Goal: Information Seeking & Learning: Learn about a topic

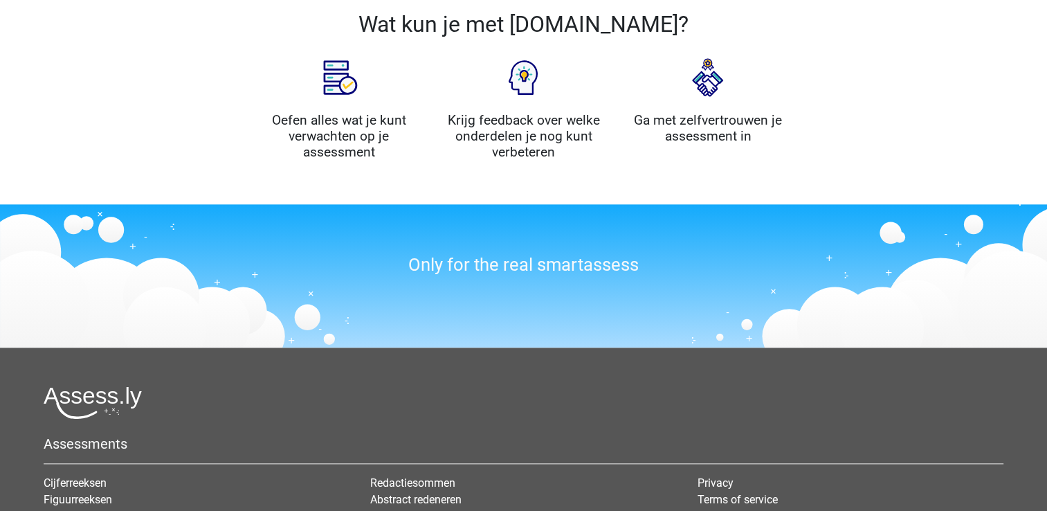
scroll to position [536, 0]
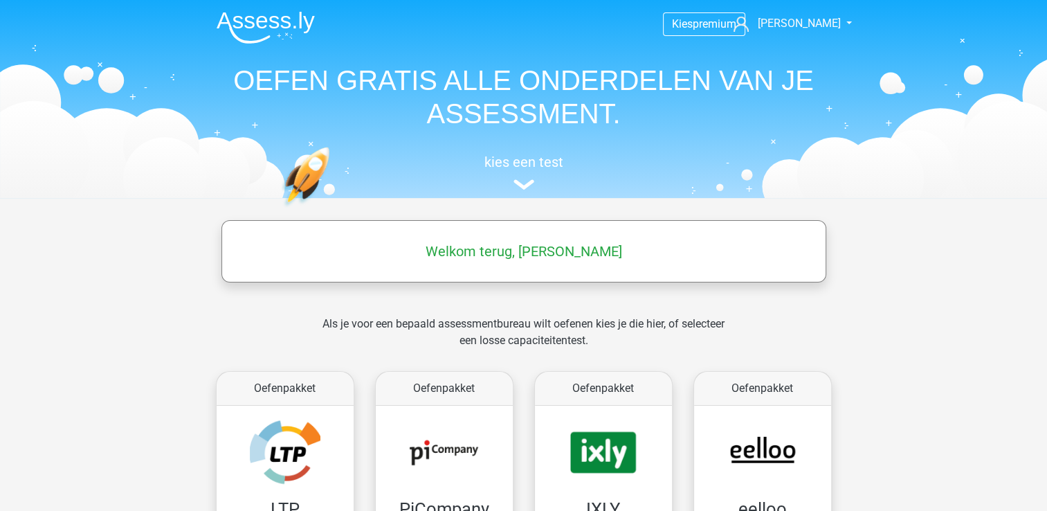
click at [512, 176] on div "kies een test" at bounding box center [524, 170] width 637 height 46
click at [521, 166] on h5 "kies een test" at bounding box center [524, 162] width 637 height 17
click at [811, 24] on span "[PERSON_NAME]" at bounding box center [798, 23] width 83 height 13
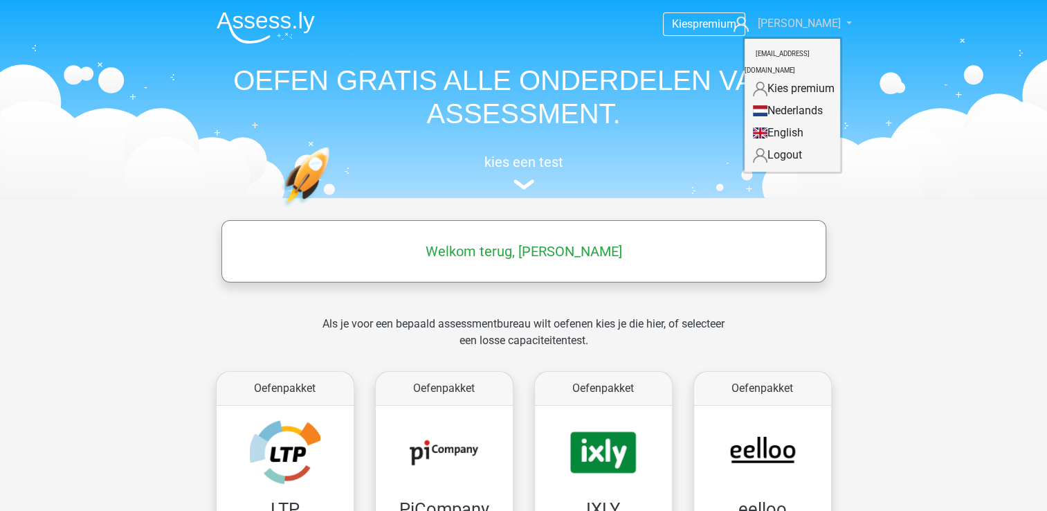
click at [811, 24] on span "[PERSON_NAME]" at bounding box center [798, 23] width 83 height 13
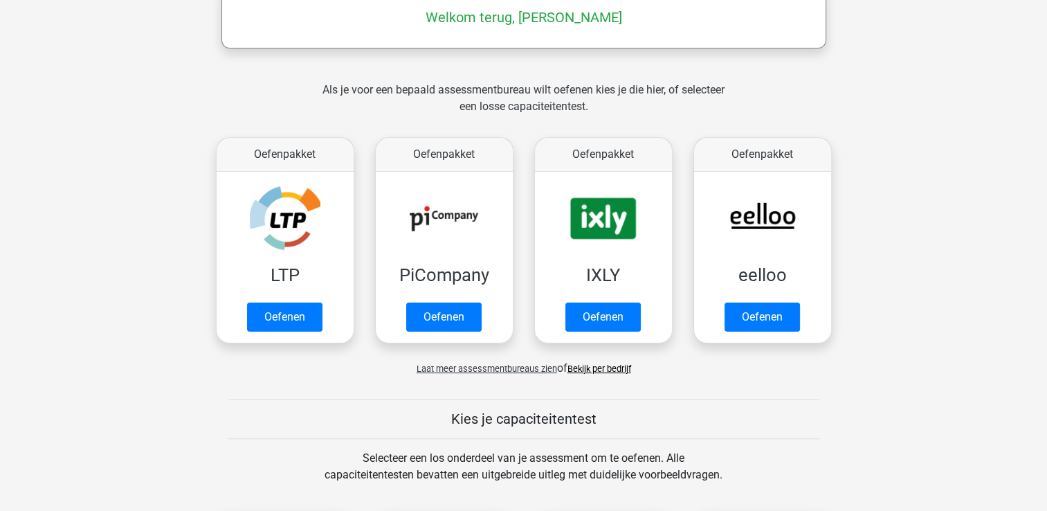
scroll to position [257, 0]
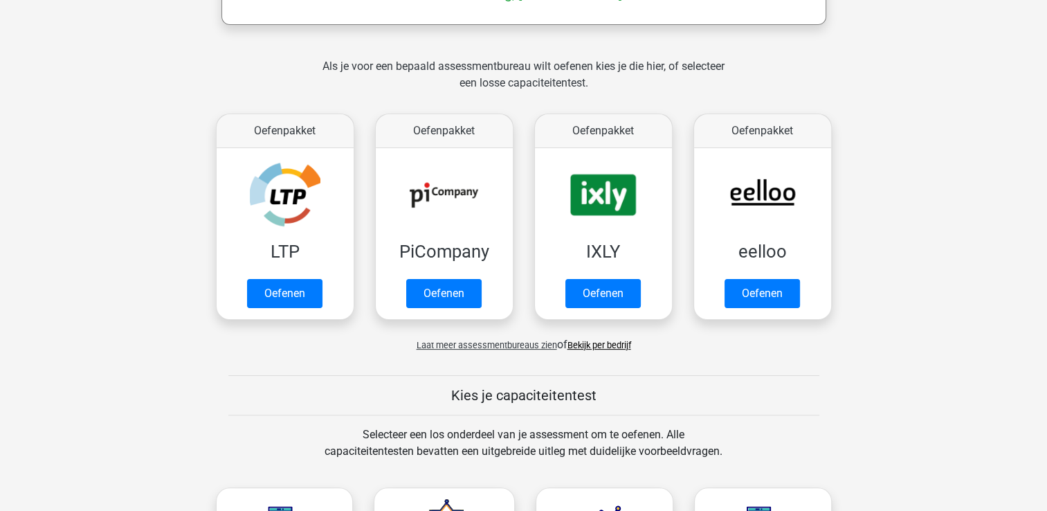
click at [626, 343] on link "Bekijk per bedrijf" at bounding box center [600, 345] width 64 height 10
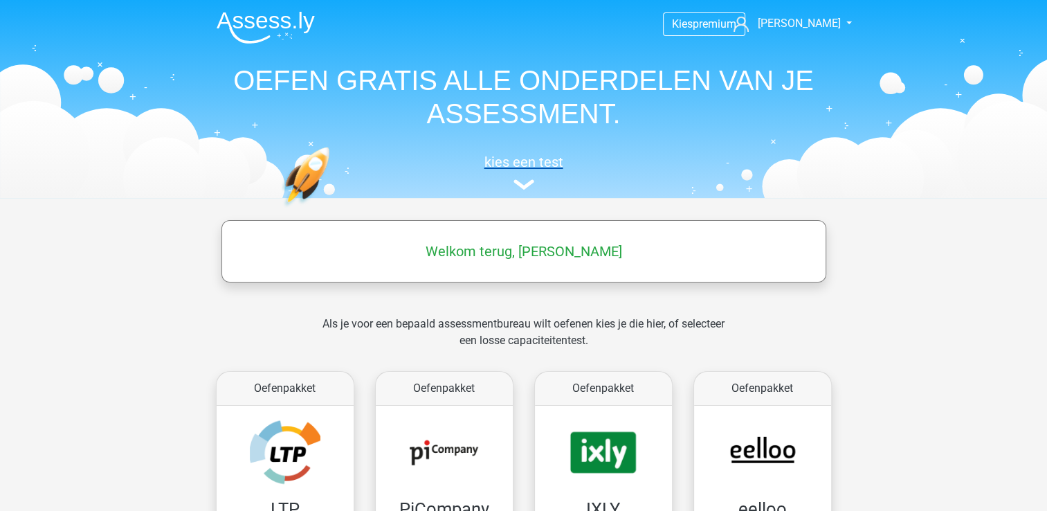
click at [523, 182] on img at bounding box center [524, 184] width 21 height 10
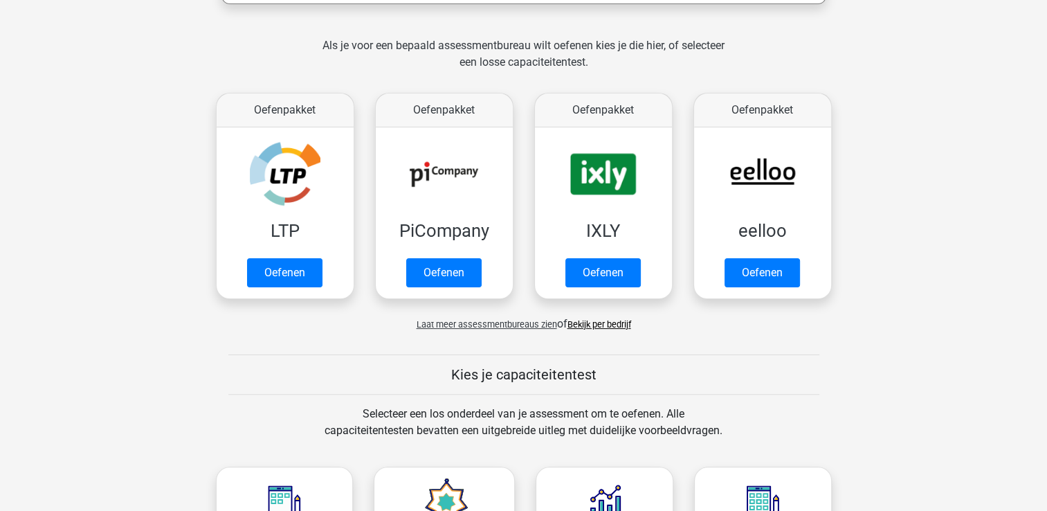
scroll to position [263, 0]
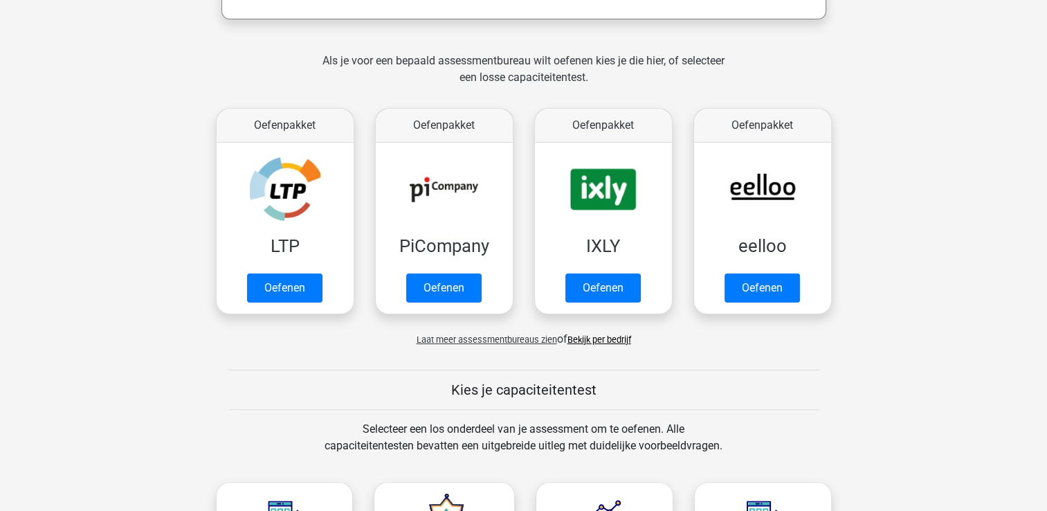
click at [588, 337] on link "Bekijk per bedrijf" at bounding box center [600, 339] width 64 height 10
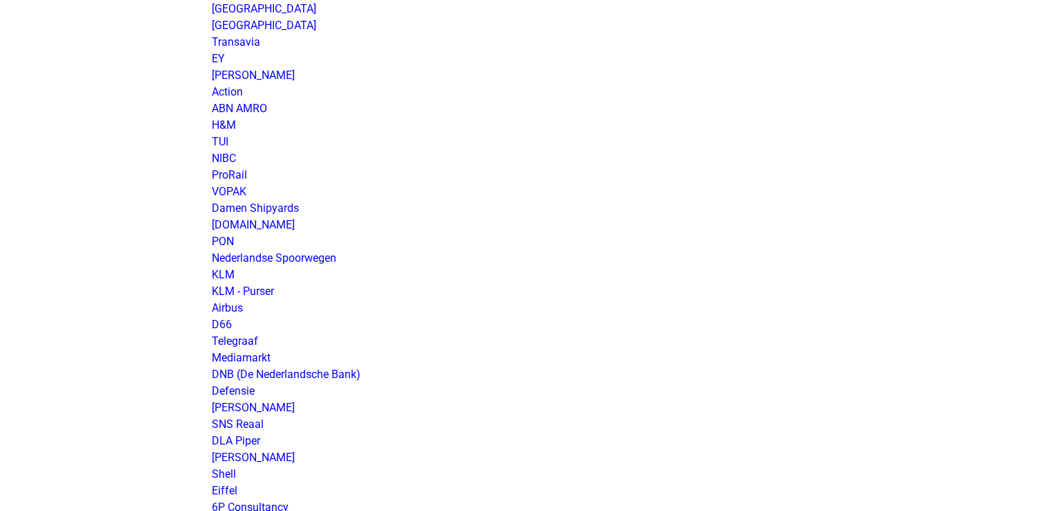
scroll to position [1161, 0]
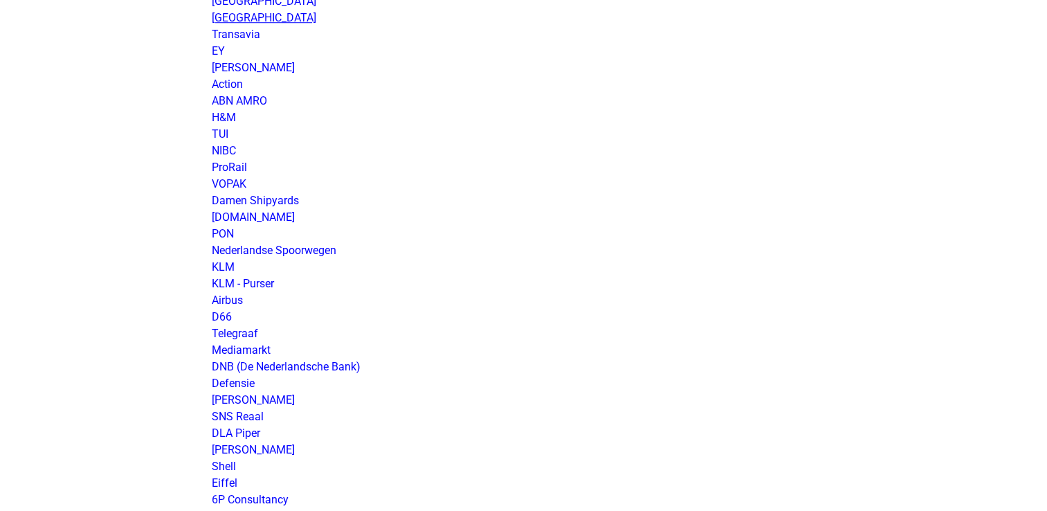
click at [242, 12] on link "Randstad" at bounding box center [264, 17] width 105 height 13
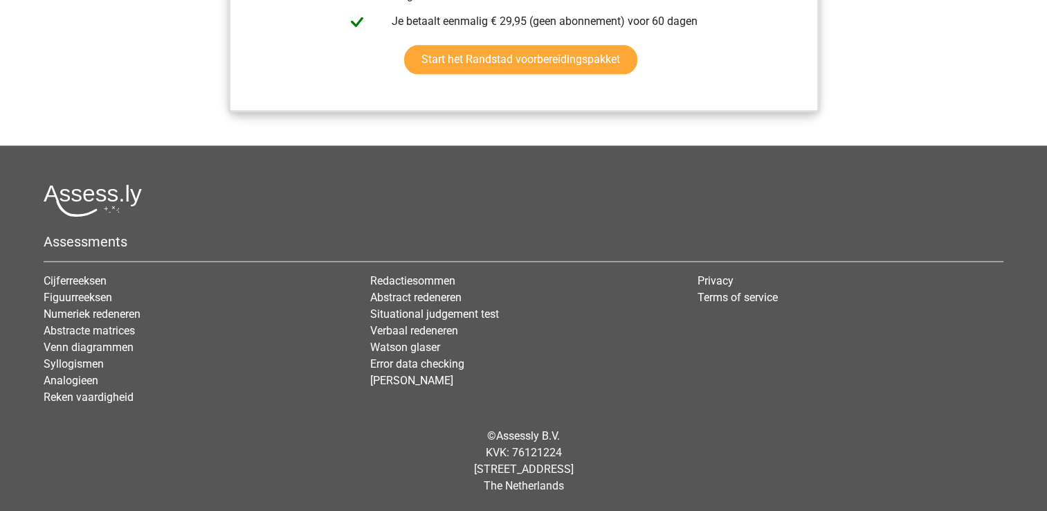
scroll to position [1260, 0]
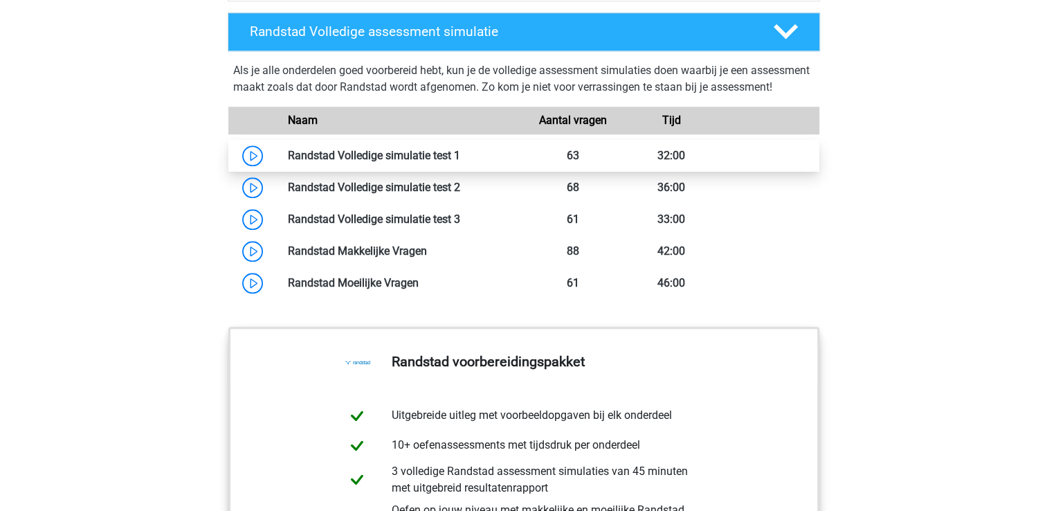
click at [460, 162] on link at bounding box center [460, 155] width 0 height 13
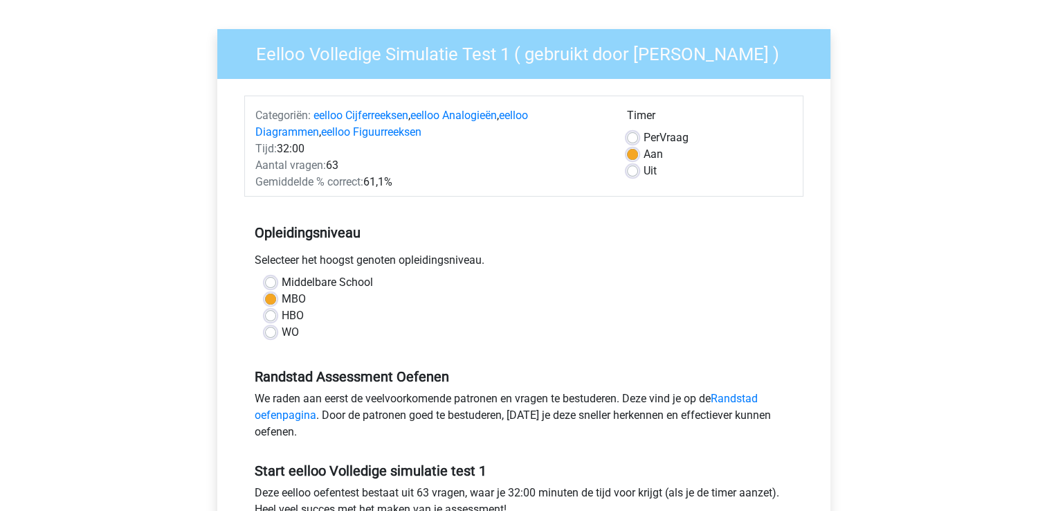
scroll to position [202, 0]
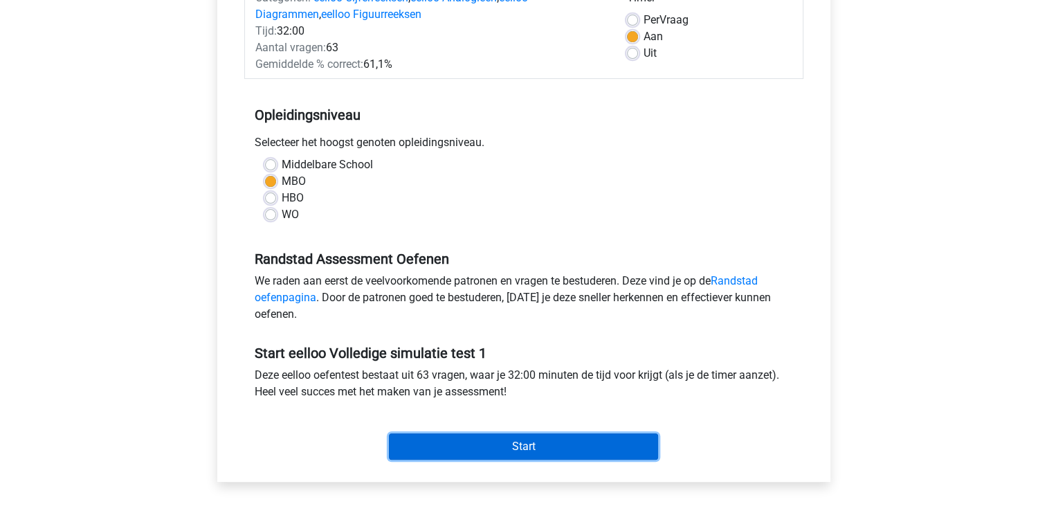
click at [534, 437] on input "Start" at bounding box center [523, 446] width 269 height 26
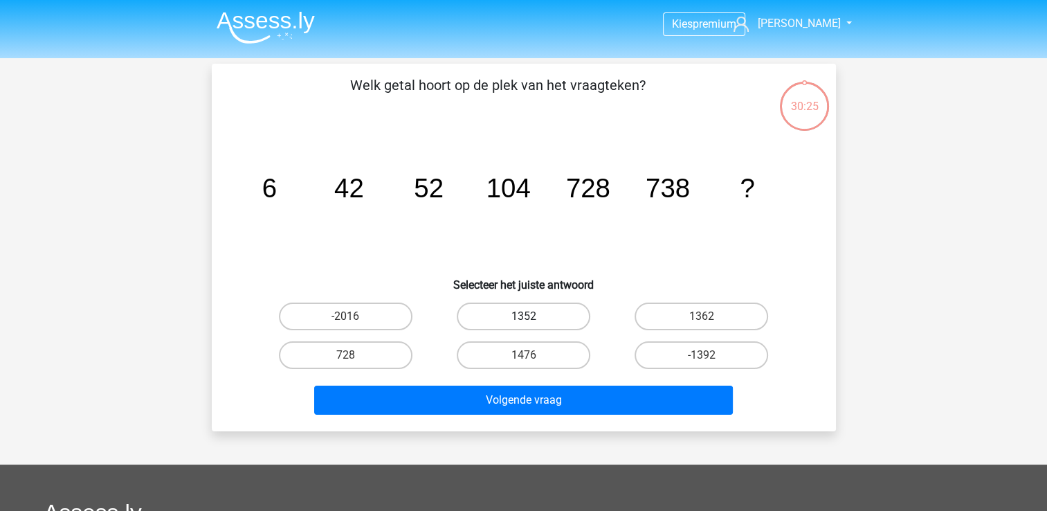
click at [541, 318] on label "1352" at bounding box center [524, 316] width 134 height 28
click at [532, 318] on input "1352" at bounding box center [527, 320] width 9 height 9
radio input "true"
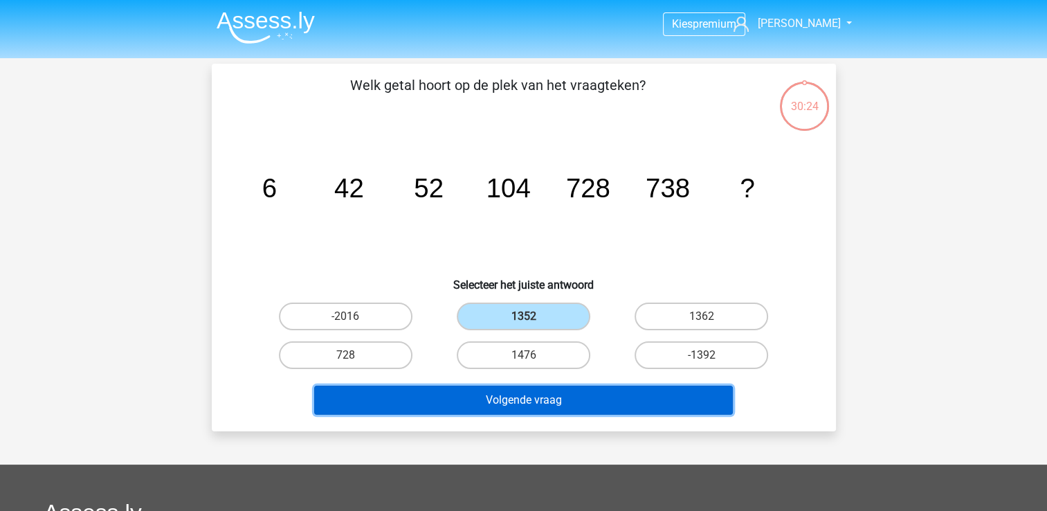
click at [543, 401] on button "Volgende vraag" at bounding box center [523, 400] width 419 height 29
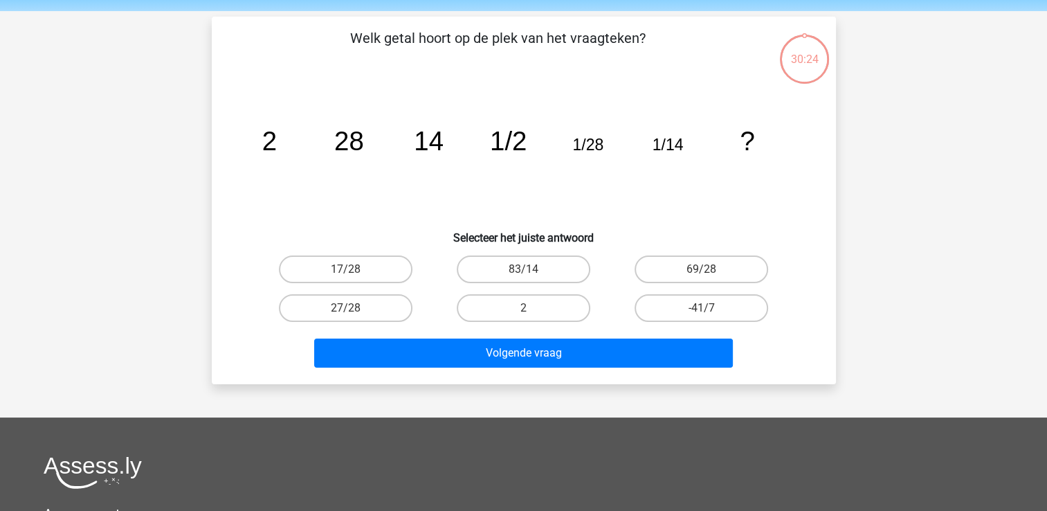
scroll to position [64, 0]
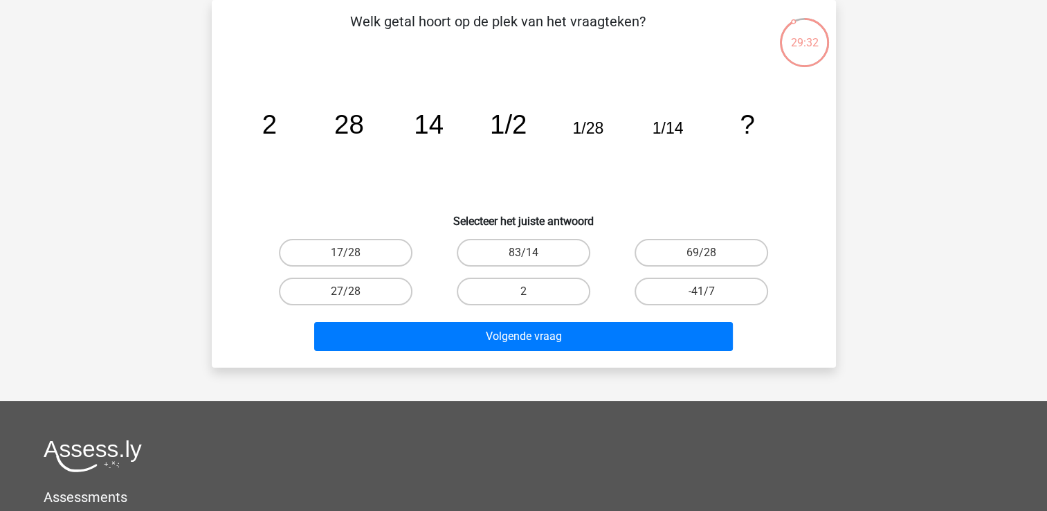
drag, startPoint x: 540, startPoint y: 256, endPoint x: 386, endPoint y: 132, distance: 198.4
click at [386, 132] on div "Welk getal hoort op de plek van het vraagteken? image/svg+xml 2 28 14 1/2 1/28 …" at bounding box center [523, 183] width 613 height 345
click at [568, 250] on label "83/14" at bounding box center [524, 253] width 134 height 28
click at [532, 253] on input "83/14" at bounding box center [527, 257] width 9 height 9
radio input "true"
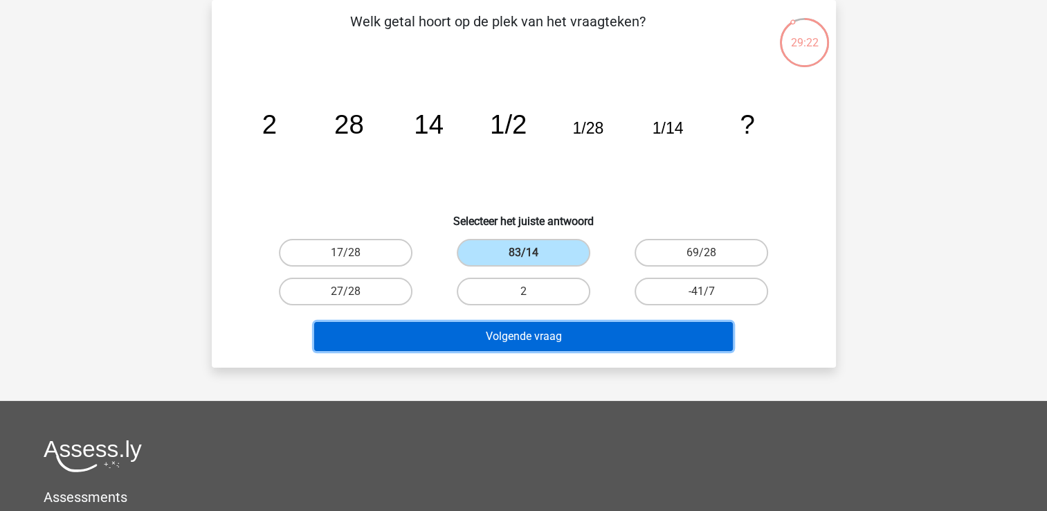
click at [554, 334] on button "Volgende vraag" at bounding box center [523, 336] width 419 height 29
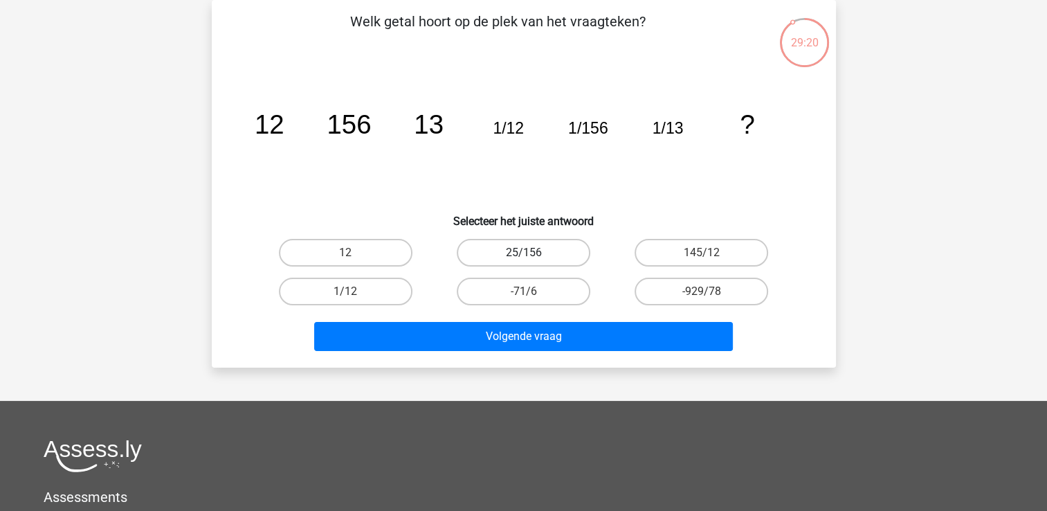
click at [541, 259] on label "25/156" at bounding box center [524, 253] width 134 height 28
click at [532, 259] on input "25/156" at bounding box center [527, 257] width 9 height 9
radio input "true"
click at [541, 259] on label "25/156" at bounding box center [524, 253] width 134 height 28
click at [532, 259] on input "25/156" at bounding box center [527, 257] width 9 height 9
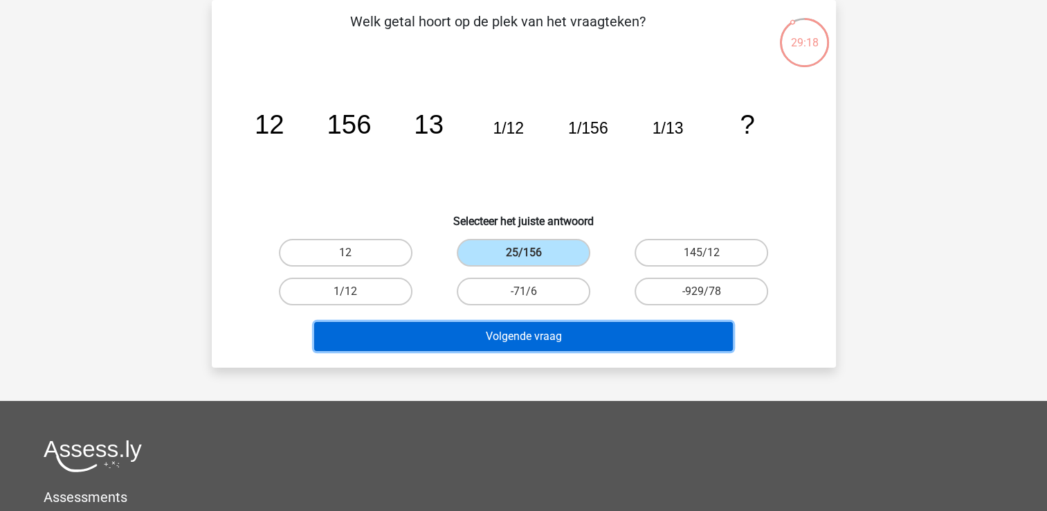
click at [529, 331] on button "Volgende vraag" at bounding box center [523, 336] width 419 height 29
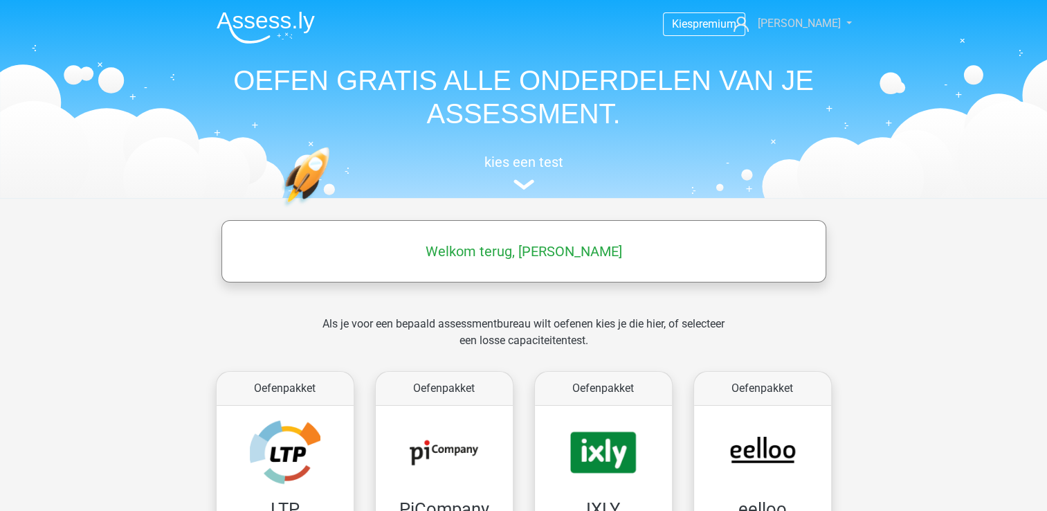
click at [808, 18] on span "[PERSON_NAME]" at bounding box center [798, 23] width 83 height 13
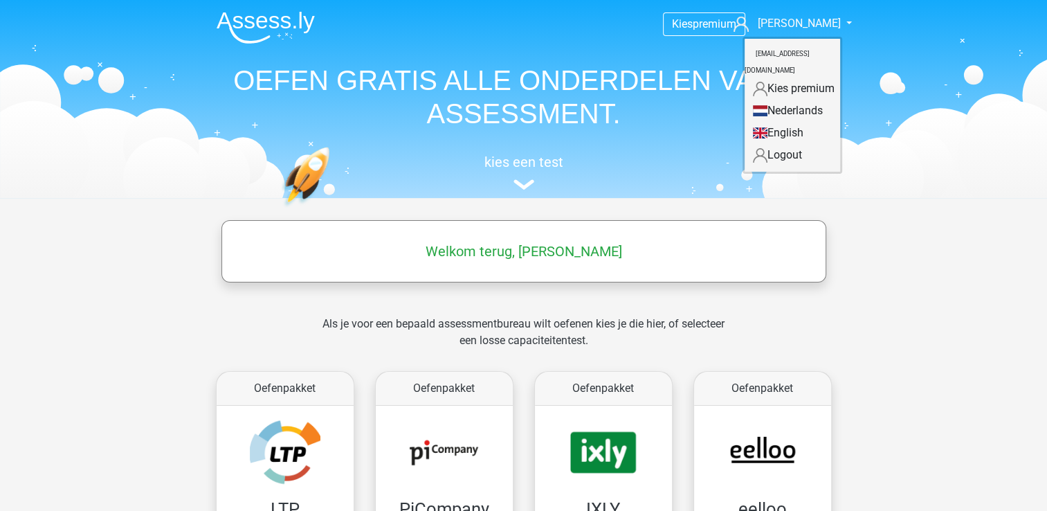
click at [956, 83] on header "Kies premium lucas lucasvduinen@hotmail.com" at bounding box center [523, 99] width 1047 height 198
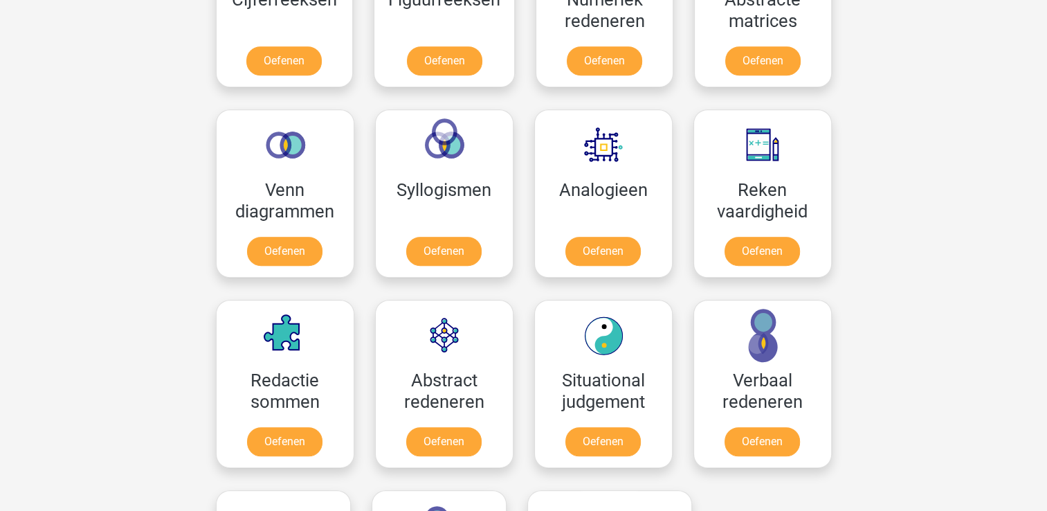
scroll to position [1548, 0]
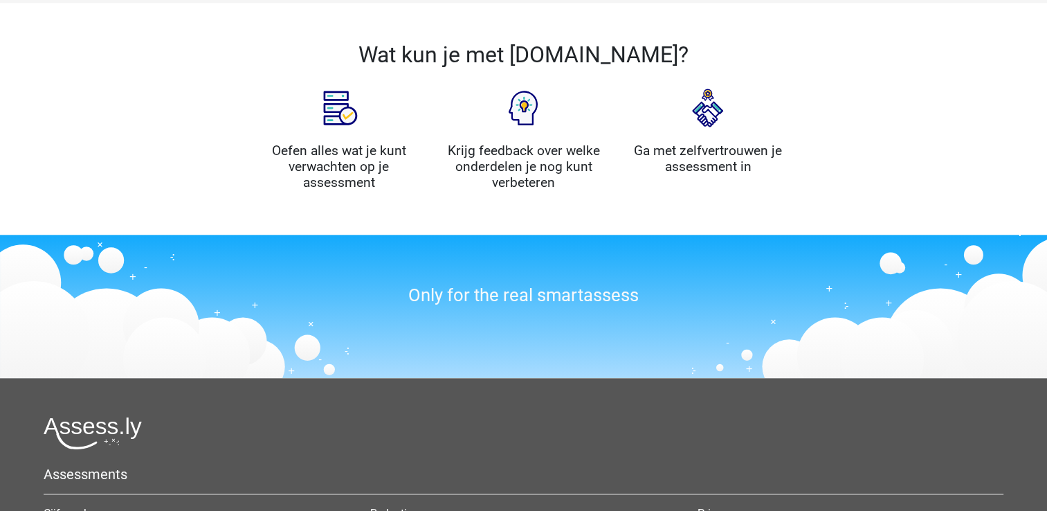
click at [341, 148] on h4 "Oefen alles wat je kunt verwachten op je assessment" at bounding box center [339, 167] width 164 height 48
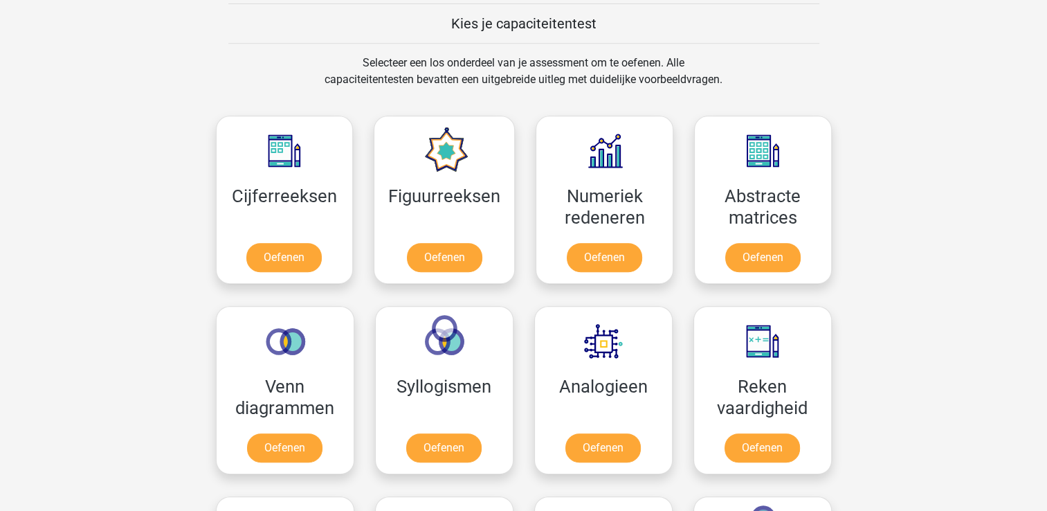
scroll to position [626, 0]
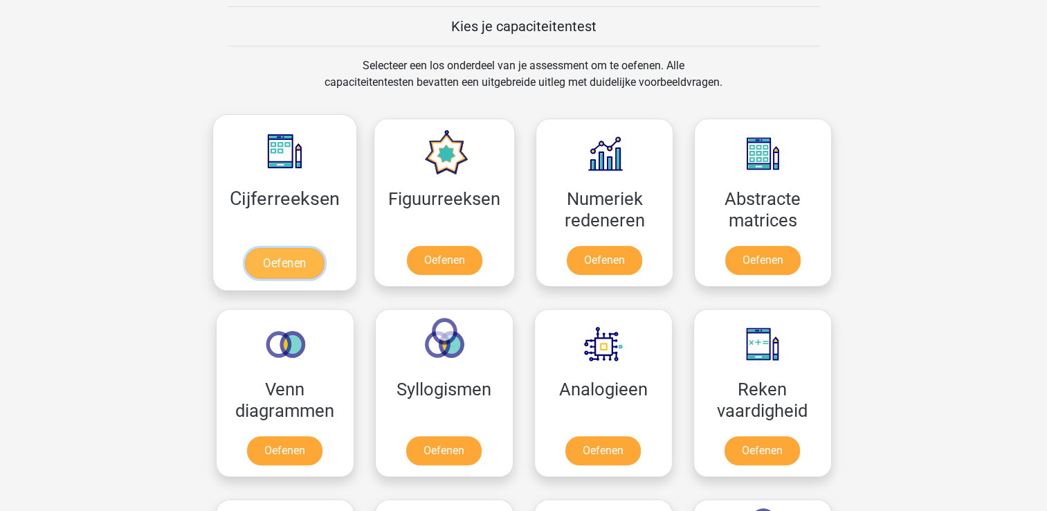
click at [320, 248] on link "Oefenen" at bounding box center [284, 263] width 79 height 30
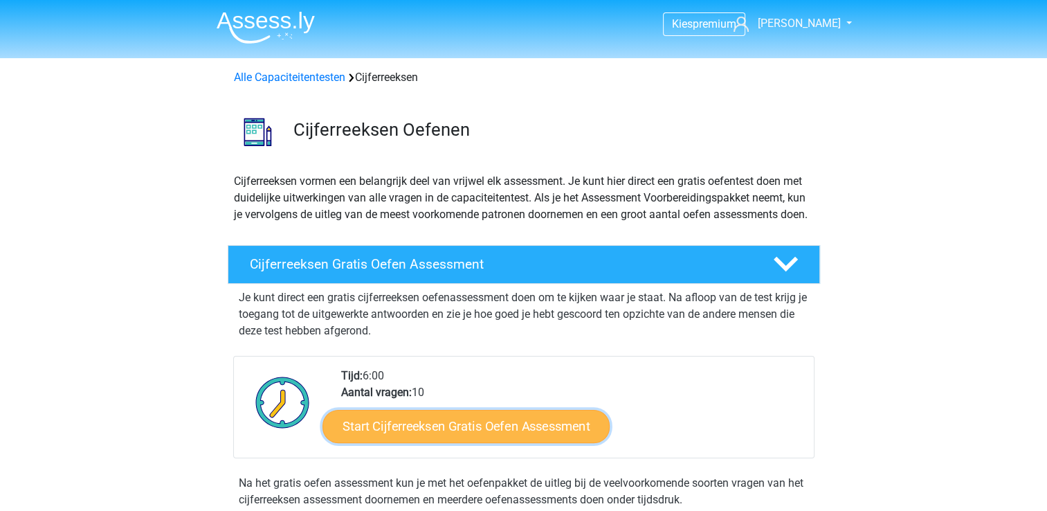
click at [460, 442] on link "Start Cijferreeksen Gratis Oefen Assessment" at bounding box center [466, 425] width 287 height 33
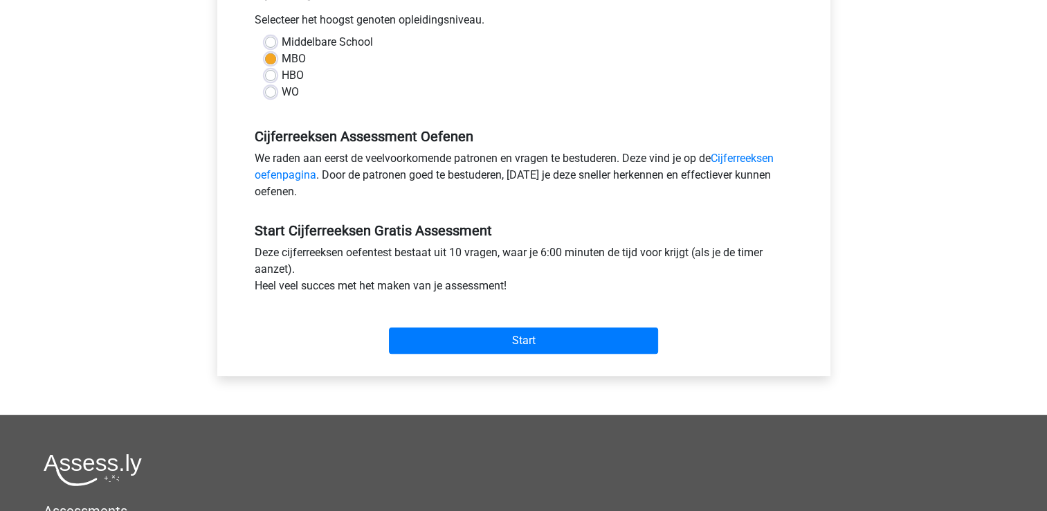
scroll to position [312, 0]
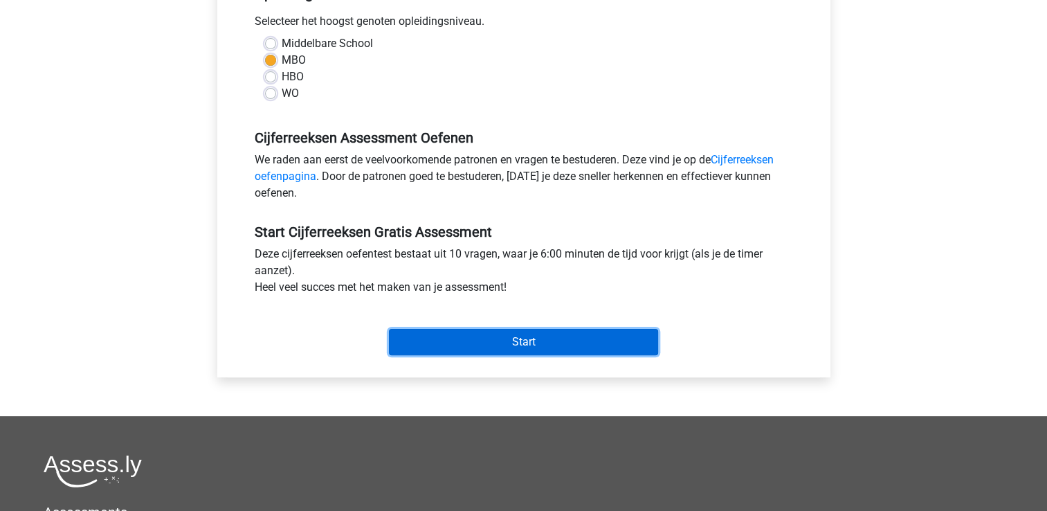
click at [536, 338] on input "Start" at bounding box center [523, 342] width 269 height 26
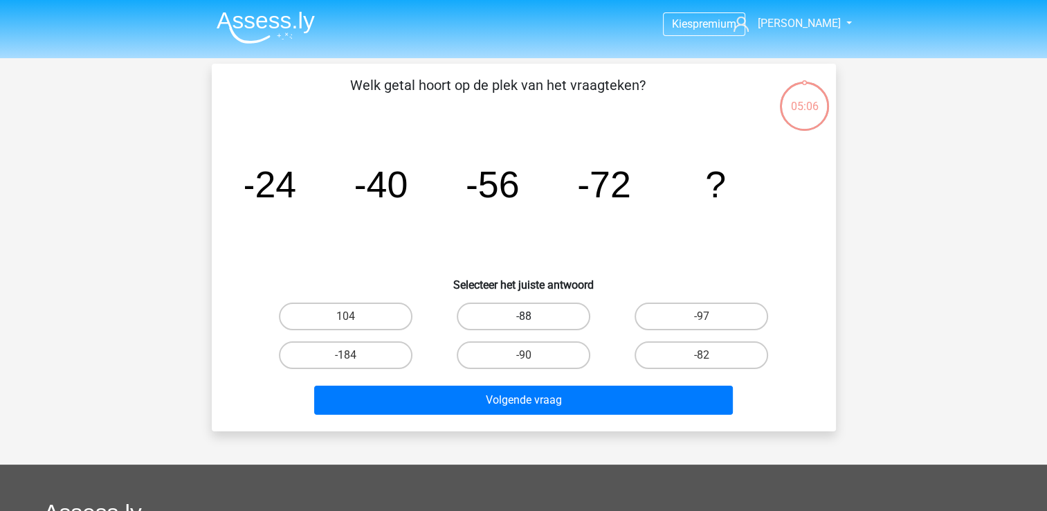
click at [536, 322] on label "-88" at bounding box center [524, 316] width 134 height 28
click at [532, 322] on input "-88" at bounding box center [527, 320] width 9 height 9
radio input "true"
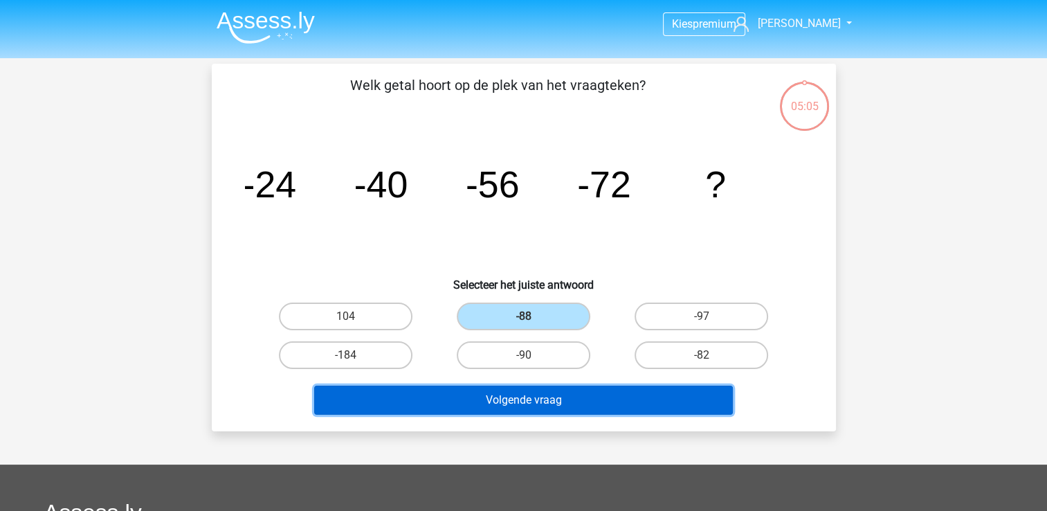
click at [529, 397] on button "Volgende vraag" at bounding box center [523, 400] width 419 height 29
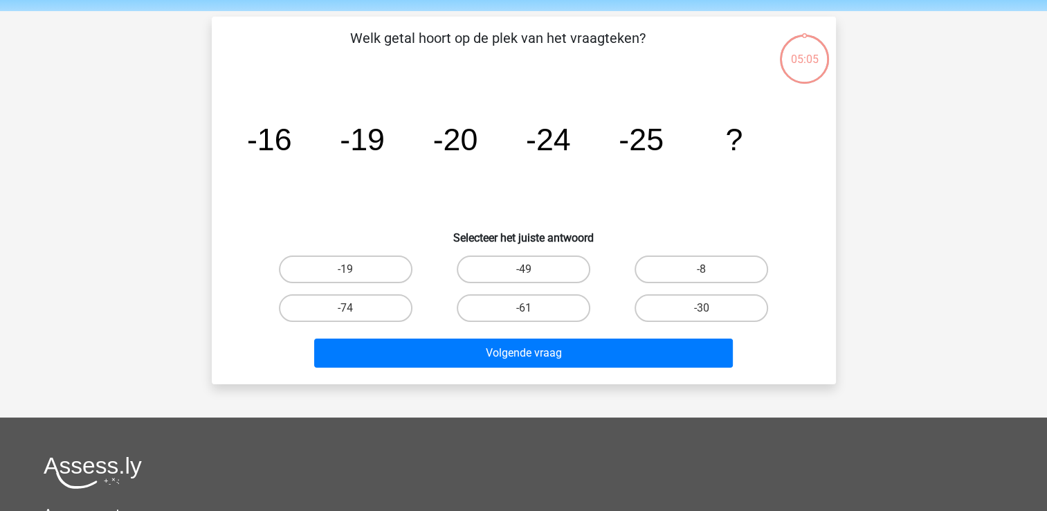
scroll to position [64, 0]
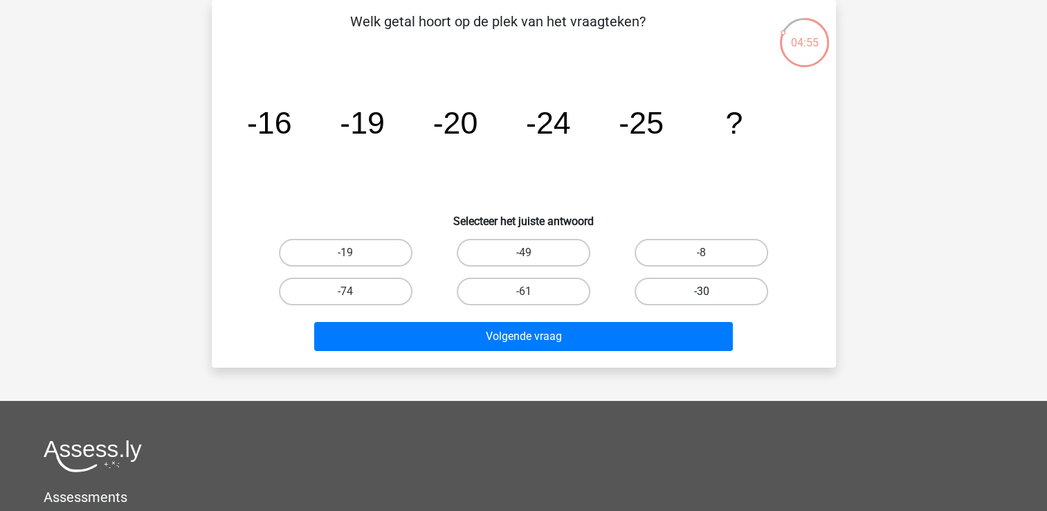
click at [664, 295] on label "-30" at bounding box center [702, 292] width 134 height 28
click at [702, 295] on input "-30" at bounding box center [706, 295] width 9 height 9
radio input "true"
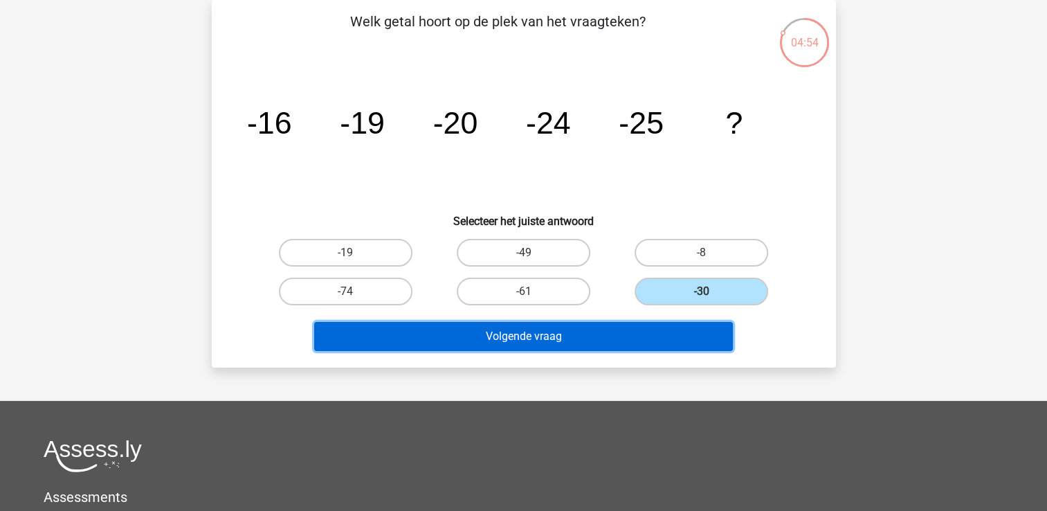
click at [605, 329] on button "Volgende vraag" at bounding box center [523, 336] width 419 height 29
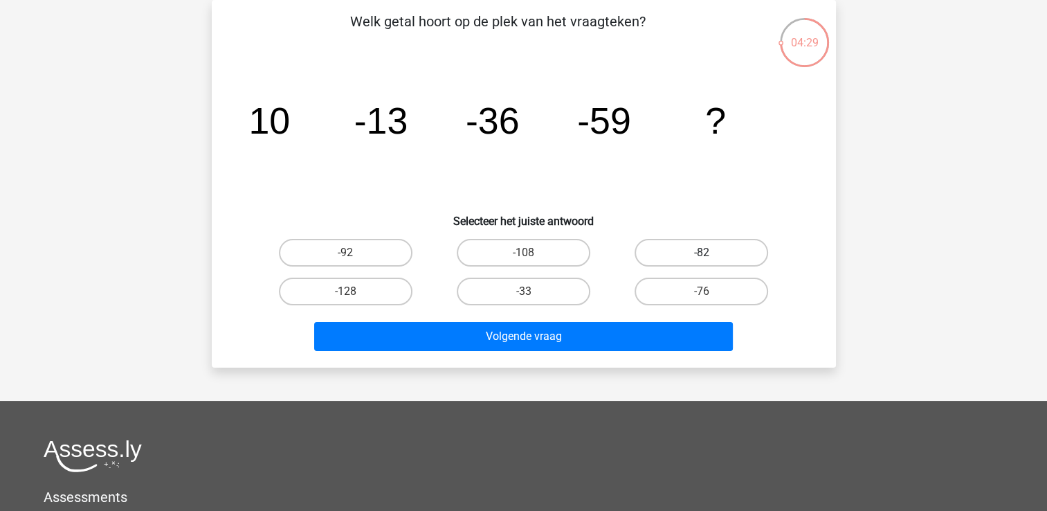
click at [712, 259] on label "-82" at bounding box center [702, 253] width 134 height 28
click at [711, 259] on input "-82" at bounding box center [706, 257] width 9 height 9
radio input "true"
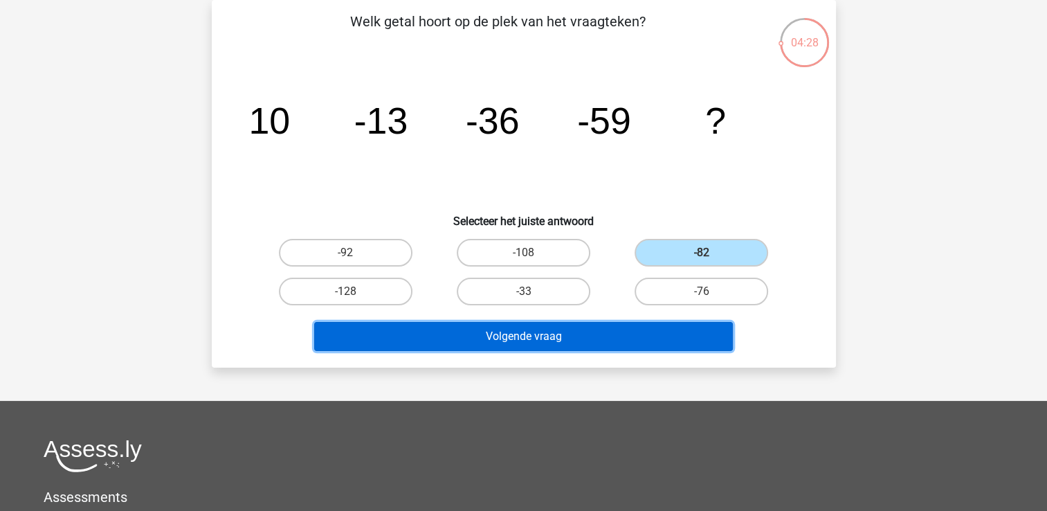
click at [598, 345] on button "Volgende vraag" at bounding box center [523, 336] width 419 height 29
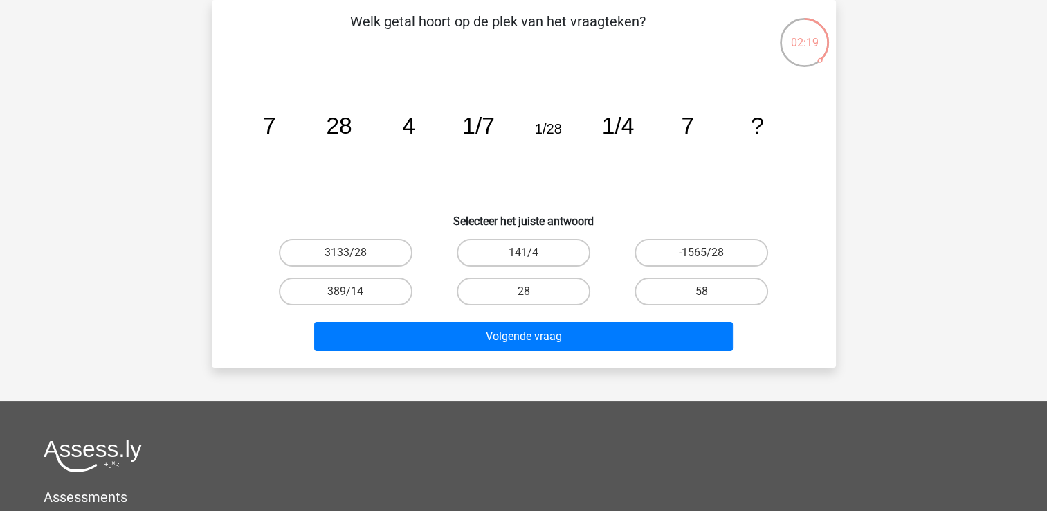
click at [525, 291] on input "28" at bounding box center [527, 295] width 9 height 9
radio input "true"
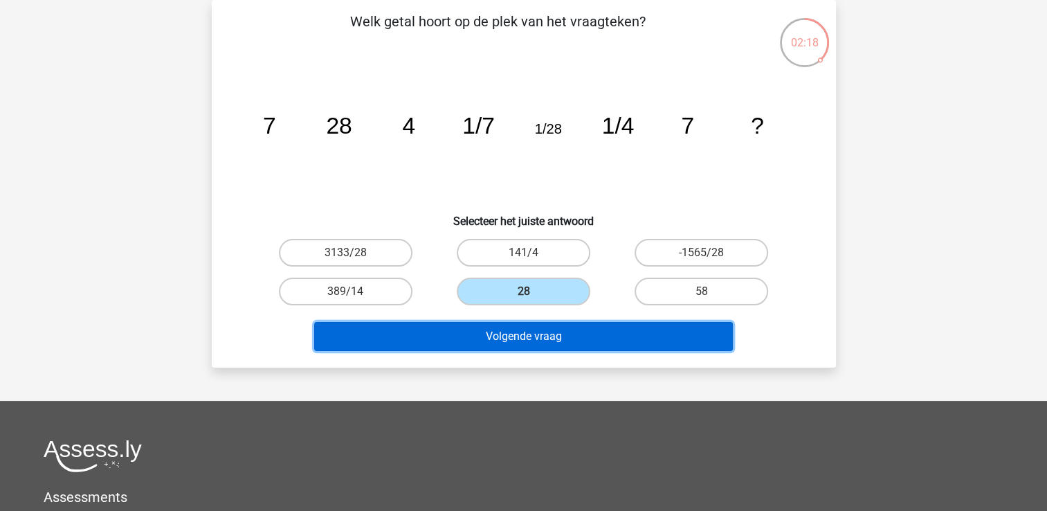
click at [519, 336] on button "Volgende vraag" at bounding box center [523, 336] width 419 height 29
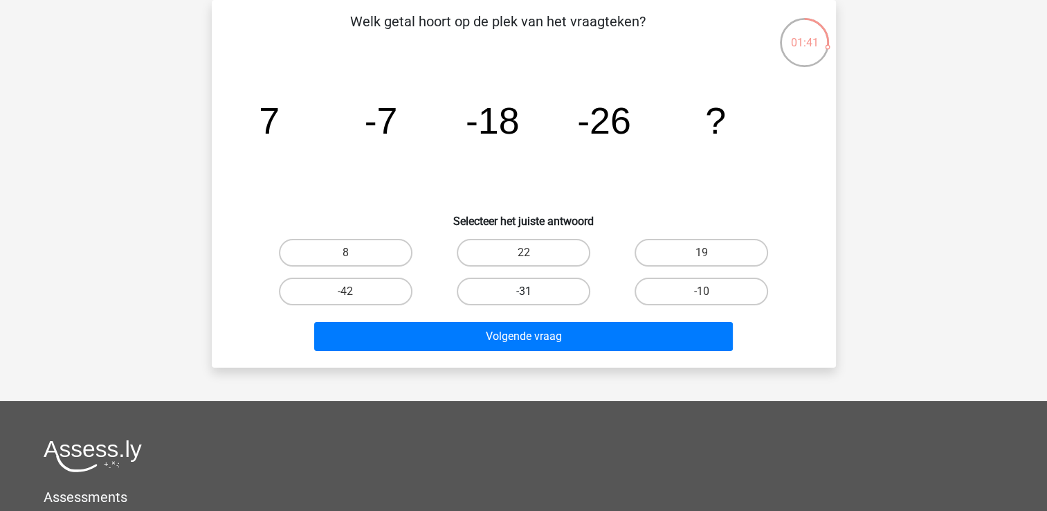
drag, startPoint x: 498, startPoint y: 292, endPoint x: 473, endPoint y: 299, distance: 25.9
click at [473, 299] on label "-31" at bounding box center [524, 292] width 134 height 28
click at [523, 299] on input "-31" at bounding box center [527, 295] width 9 height 9
radio input "true"
click at [473, 299] on label "-31" at bounding box center [524, 292] width 134 height 28
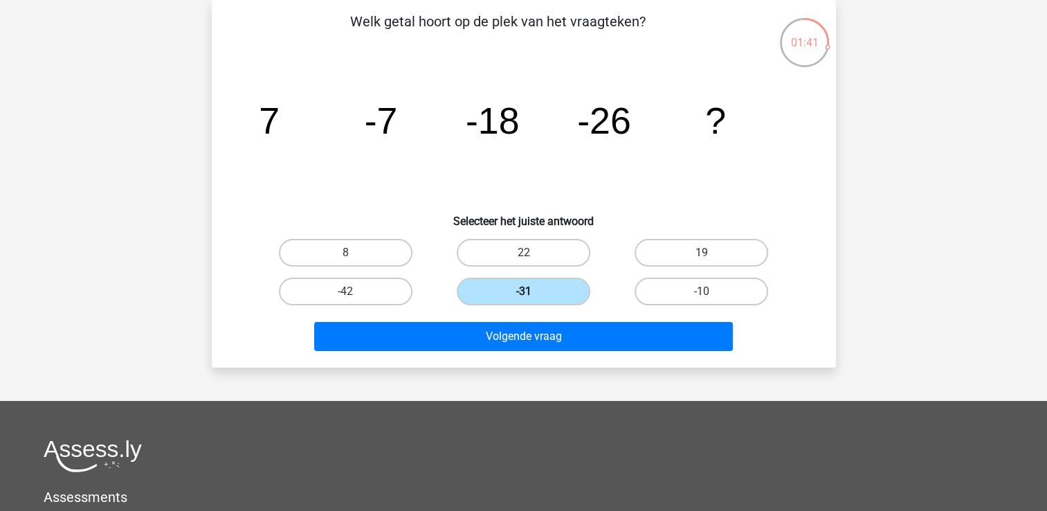
click at [523, 299] on input "-31" at bounding box center [527, 295] width 9 height 9
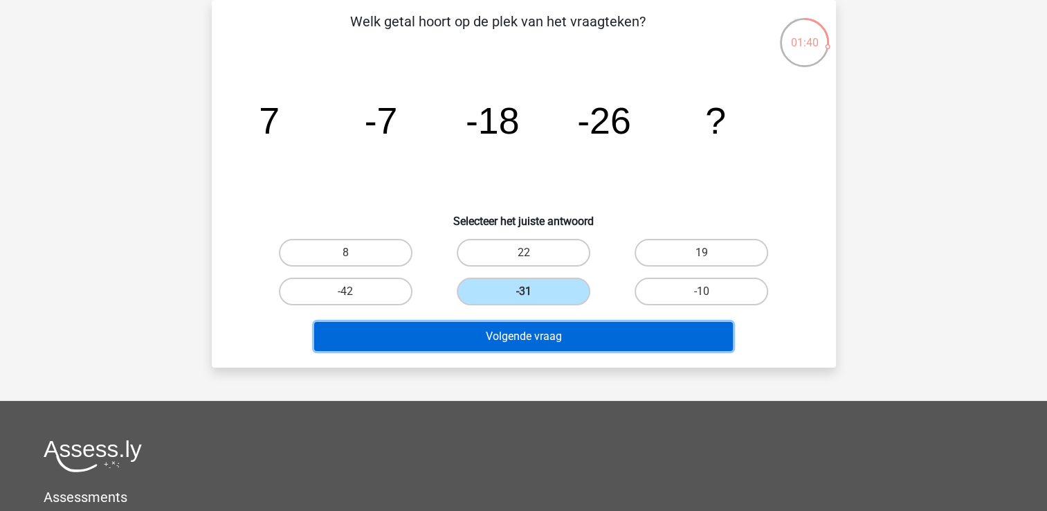
click at [460, 332] on button "Volgende vraag" at bounding box center [523, 336] width 419 height 29
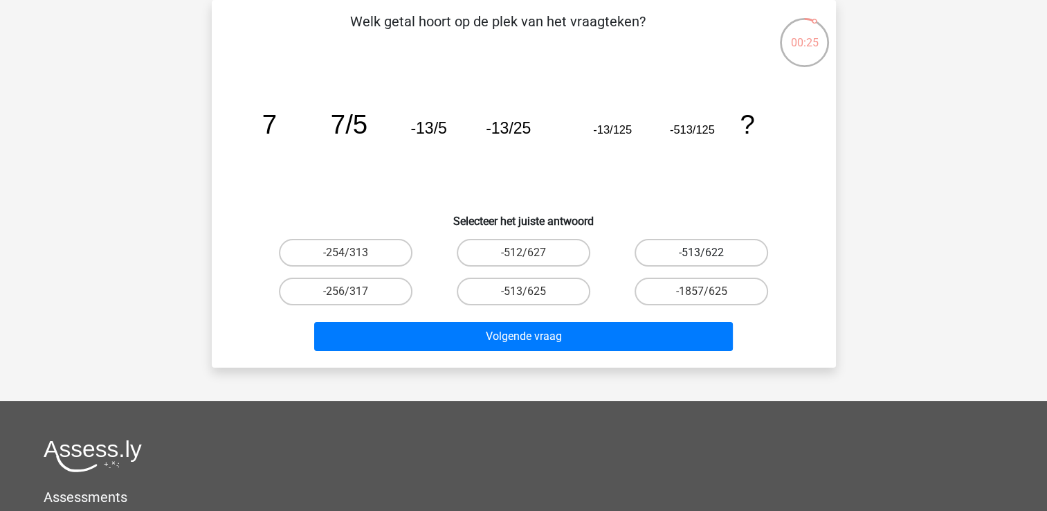
click at [695, 253] on label "-513/622" at bounding box center [702, 253] width 134 height 28
click at [702, 253] on input "-513/622" at bounding box center [706, 257] width 9 height 9
radio input "true"
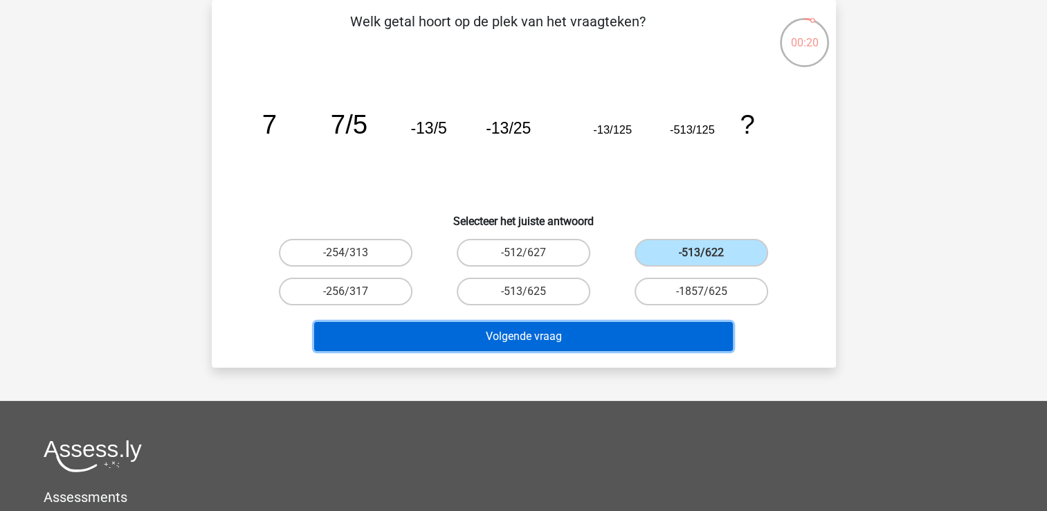
click at [656, 328] on button "Volgende vraag" at bounding box center [523, 336] width 419 height 29
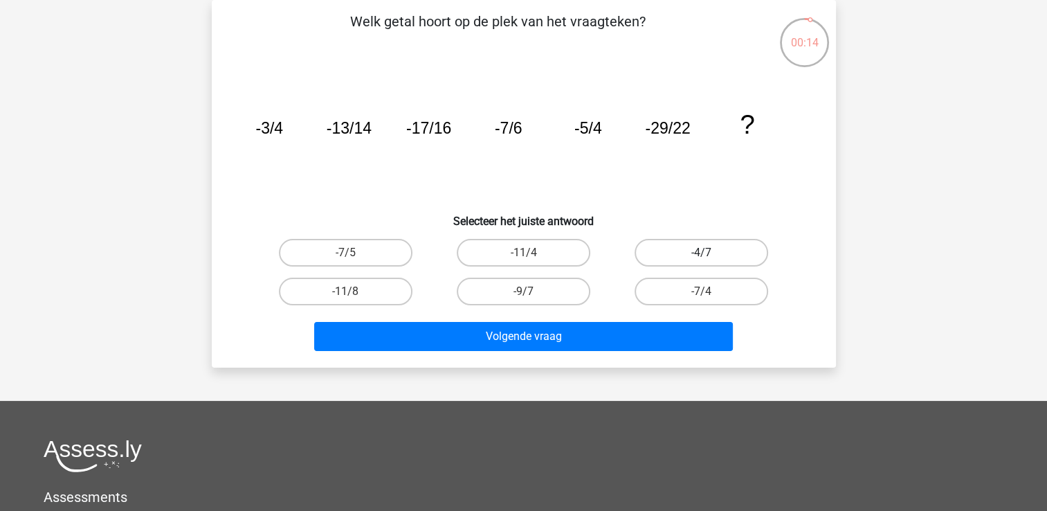
click at [656, 257] on label "-4/7" at bounding box center [702, 253] width 134 height 28
click at [702, 257] on input "-4/7" at bounding box center [706, 257] width 9 height 9
radio input "true"
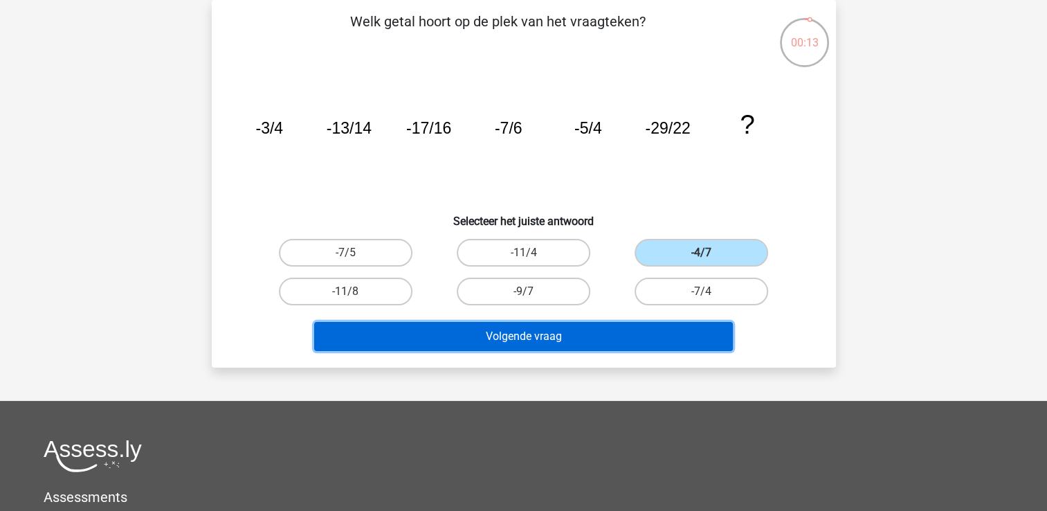
click at [595, 341] on button "Volgende vraag" at bounding box center [523, 336] width 419 height 29
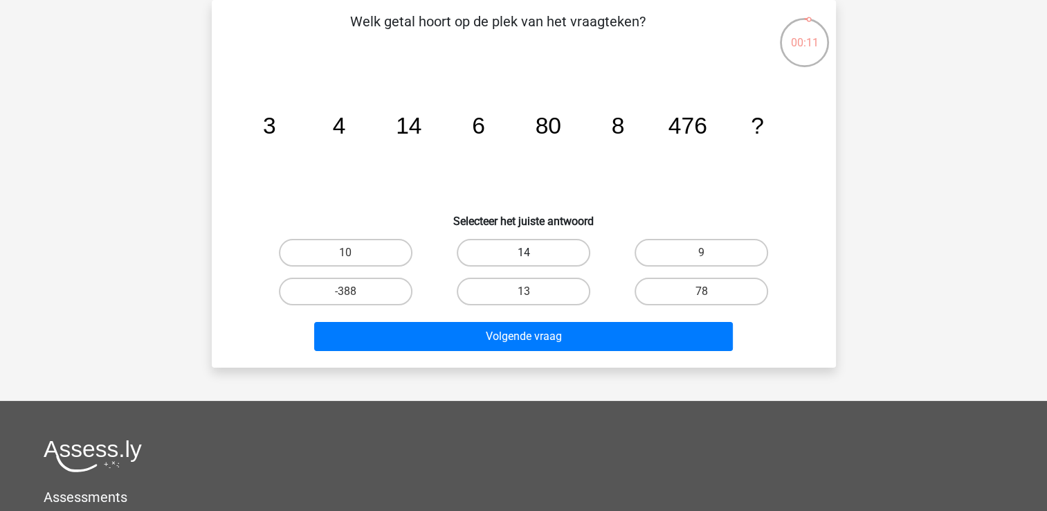
click at [540, 244] on label "14" at bounding box center [524, 253] width 134 height 28
click at [532, 253] on input "14" at bounding box center [527, 257] width 9 height 9
radio input "true"
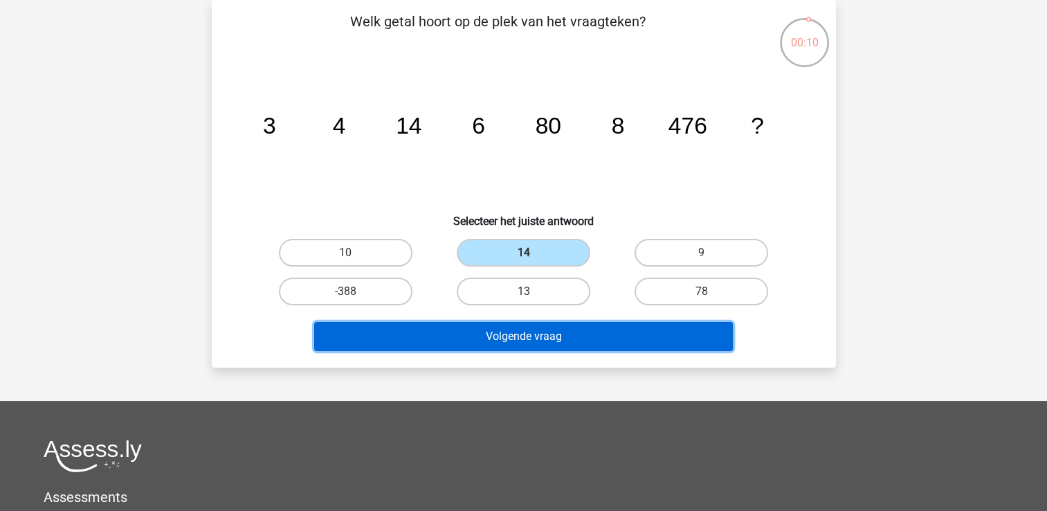
click at [498, 336] on button "Volgende vraag" at bounding box center [523, 336] width 419 height 29
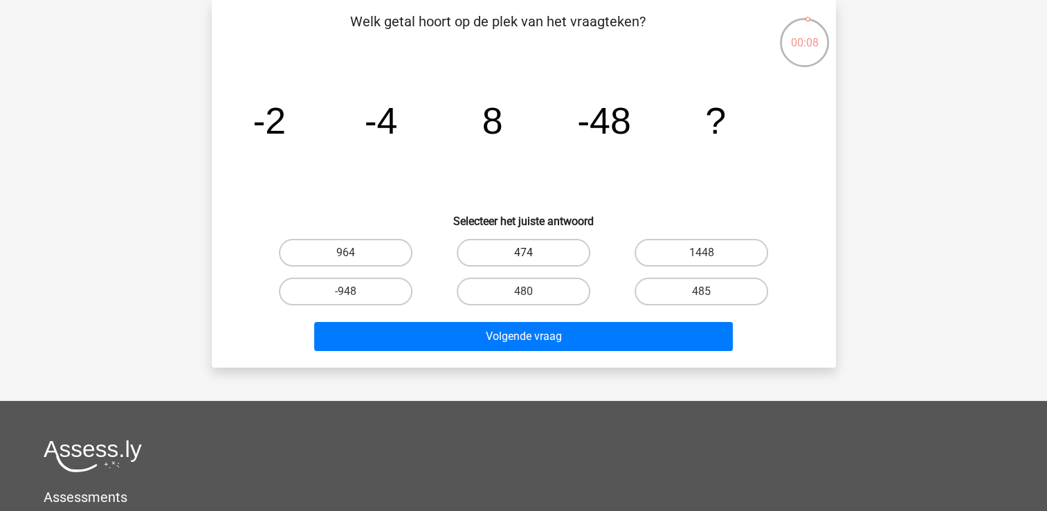
click at [547, 264] on label "474" at bounding box center [524, 253] width 134 height 28
click at [532, 262] on input "474" at bounding box center [527, 257] width 9 height 9
radio input "true"
click at [547, 264] on label "474" at bounding box center [524, 253] width 134 height 28
click at [532, 262] on input "474" at bounding box center [527, 257] width 9 height 9
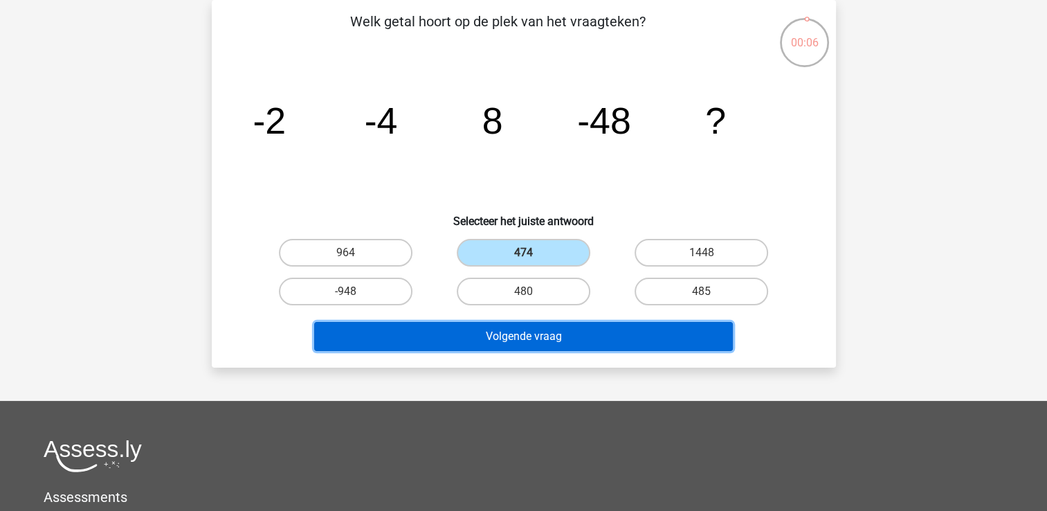
click at [546, 328] on button "Volgende vraag" at bounding box center [523, 336] width 419 height 29
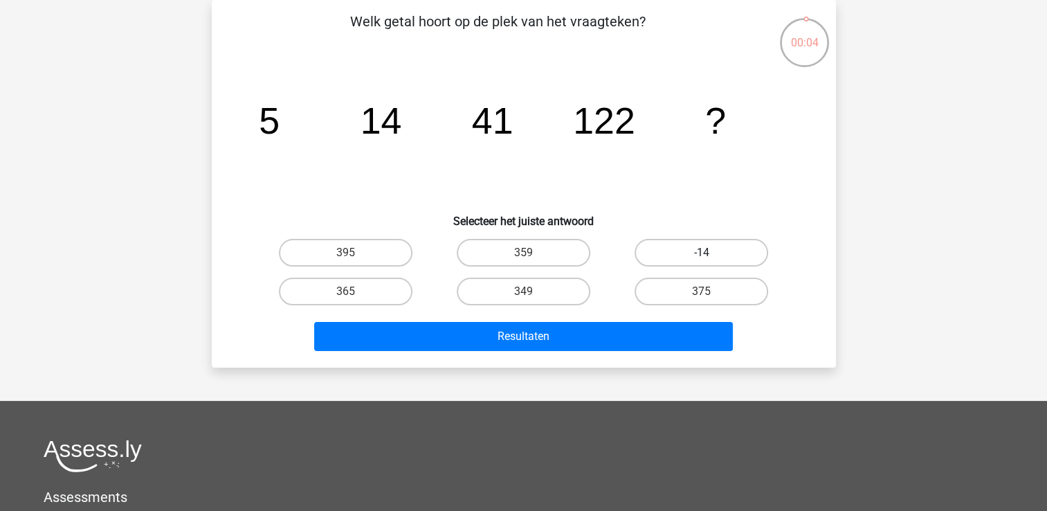
click at [691, 261] on label "-14" at bounding box center [702, 253] width 134 height 28
click at [702, 261] on input "-14" at bounding box center [706, 257] width 9 height 9
radio input "true"
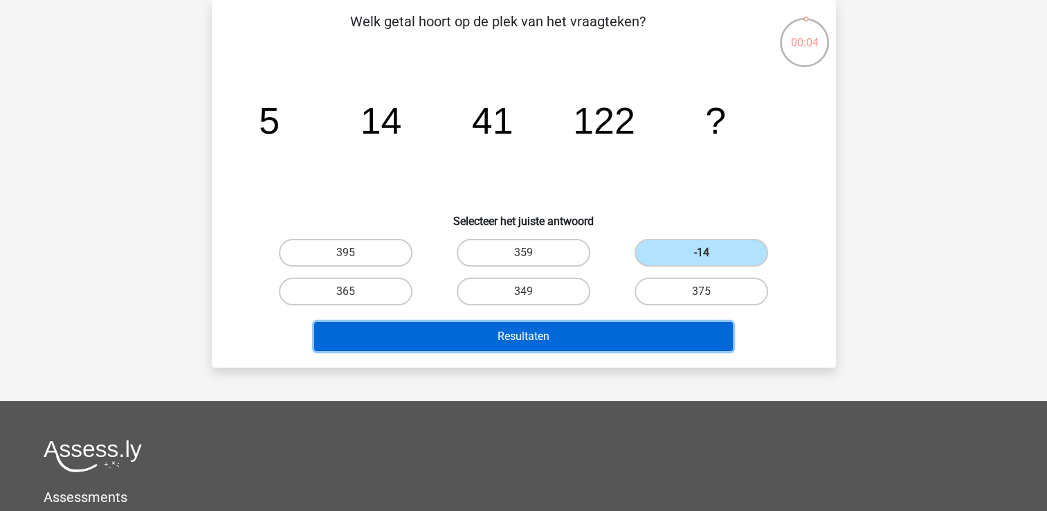
click at [638, 336] on button "Resultaten" at bounding box center [523, 336] width 419 height 29
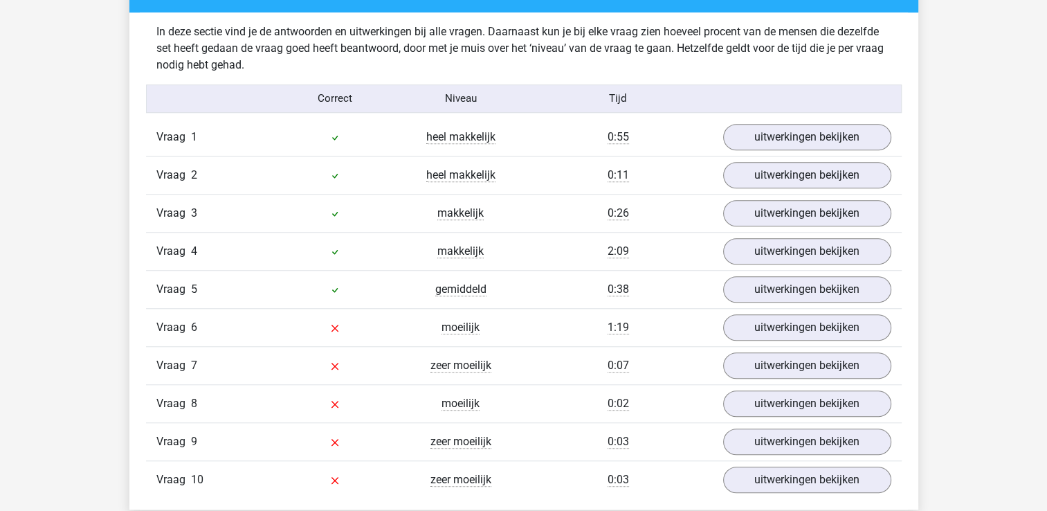
scroll to position [1080, 0]
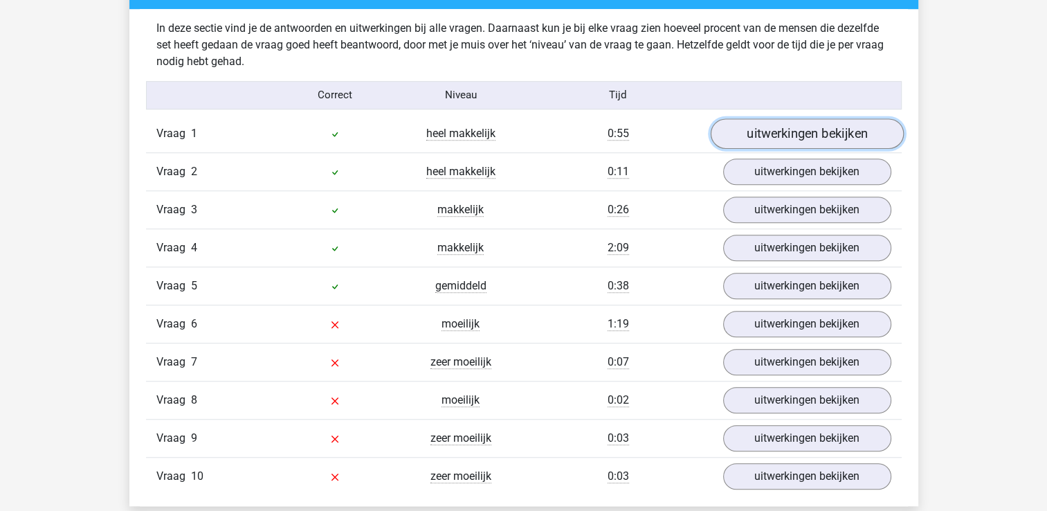
click at [825, 135] on link "uitwerkingen bekijken" at bounding box center [806, 133] width 193 height 30
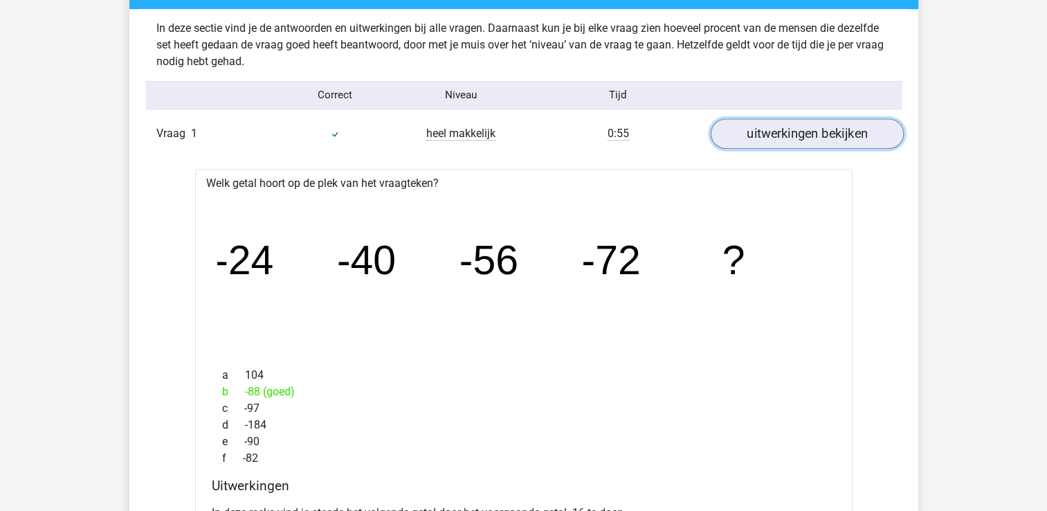
click at [825, 135] on link "uitwerkingen bekijken" at bounding box center [806, 133] width 193 height 30
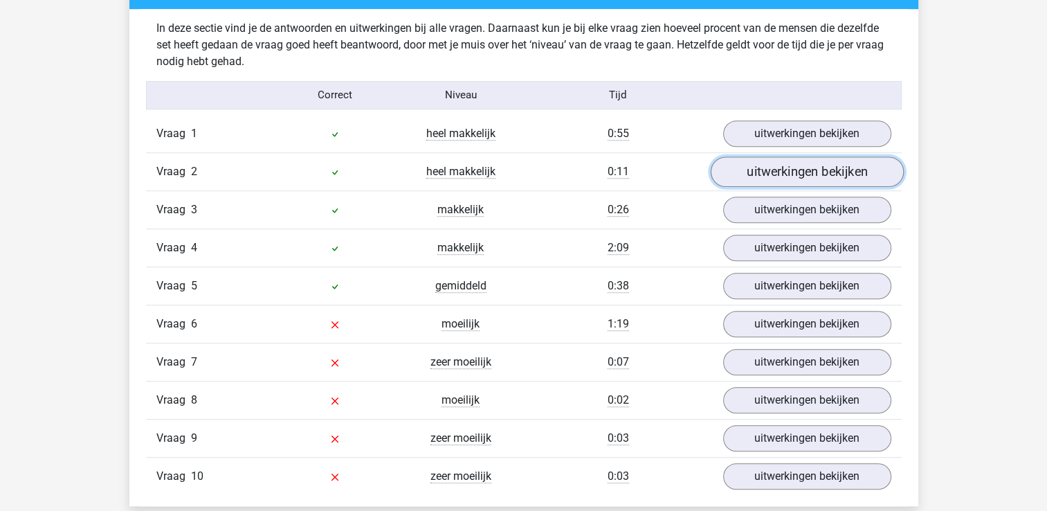
click at [816, 161] on link "uitwerkingen bekijken" at bounding box center [806, 171] width 193 height 30
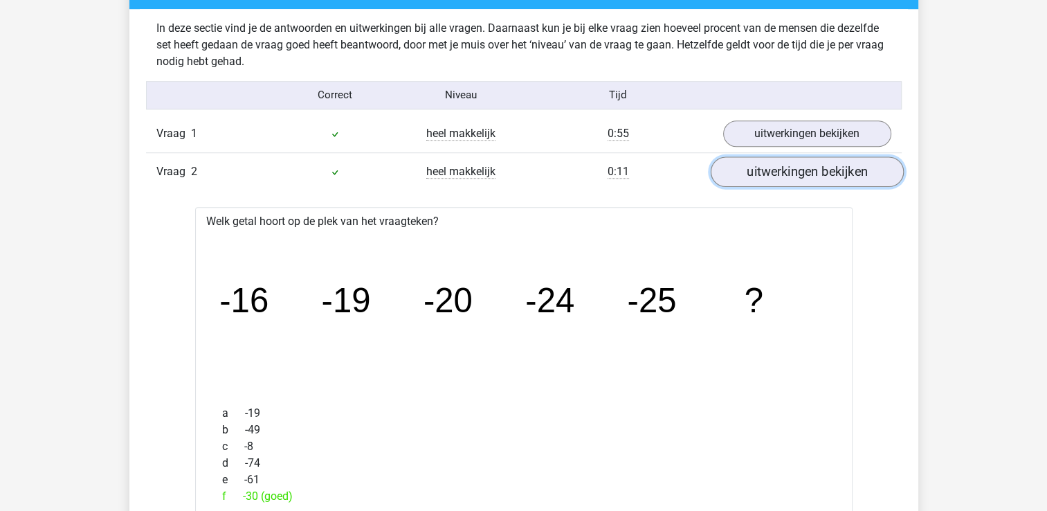
drag, startPoint x: 1049, startPoint y: 187, endPoint x: 838, endPoint y: 173, distance: 211.6
click at [838, 173] on link "uitwerkingen bekijken" at bounding box center [806, 171] width 193 height 30
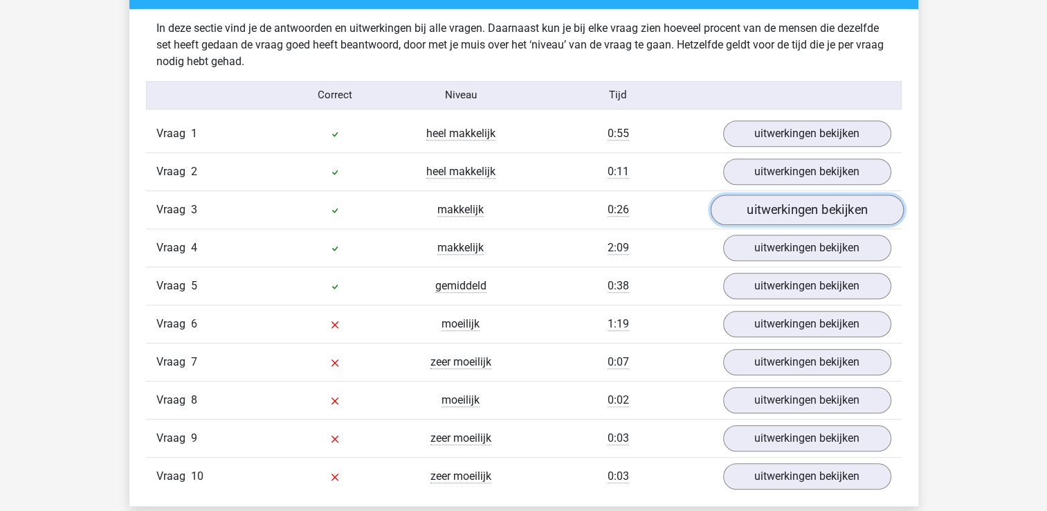
click at [822, 210] on link "uitwerkingen bekijken" at bounding box center [806, 209] width 193 height 30
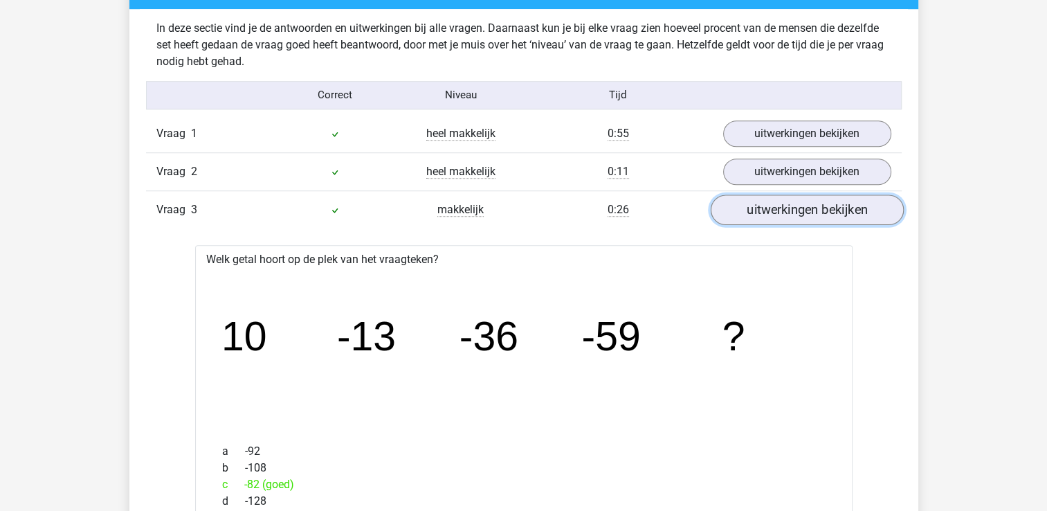
click at [822, 210] on link "uitwerkingen bekijken" at bounding box center [806, 209] width 193 height 30
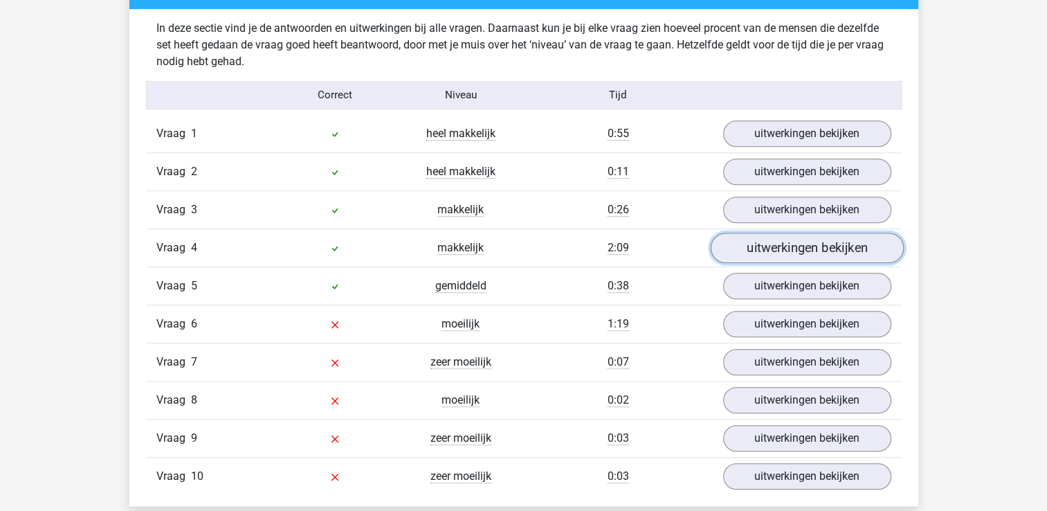
click at [810, 242] on link "uitwerkingen bekijken" at bounding box center [806, 248] width 193 height 30
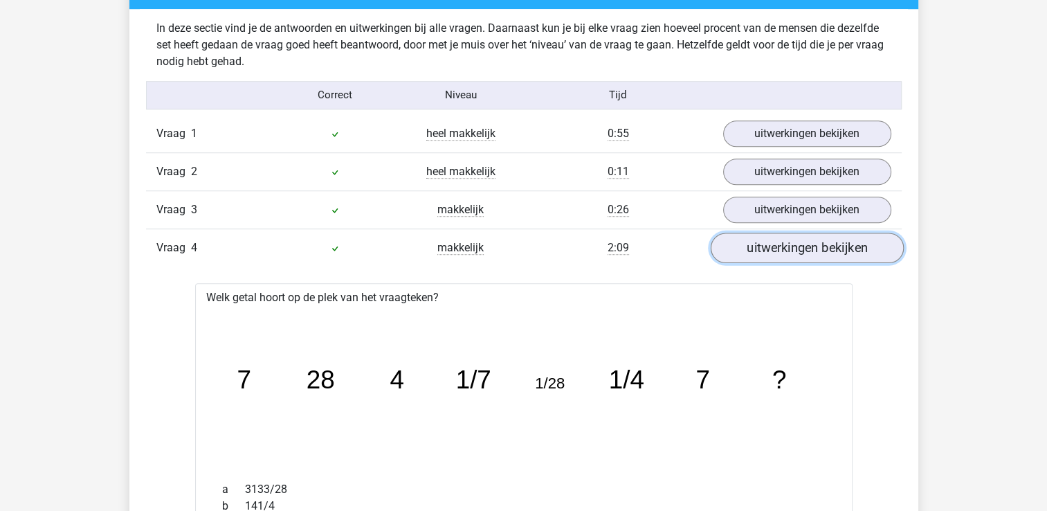
click at [810, 242] on link "uitwerkingen bekijken" at bounding box center [806, 248] width 193 height 30
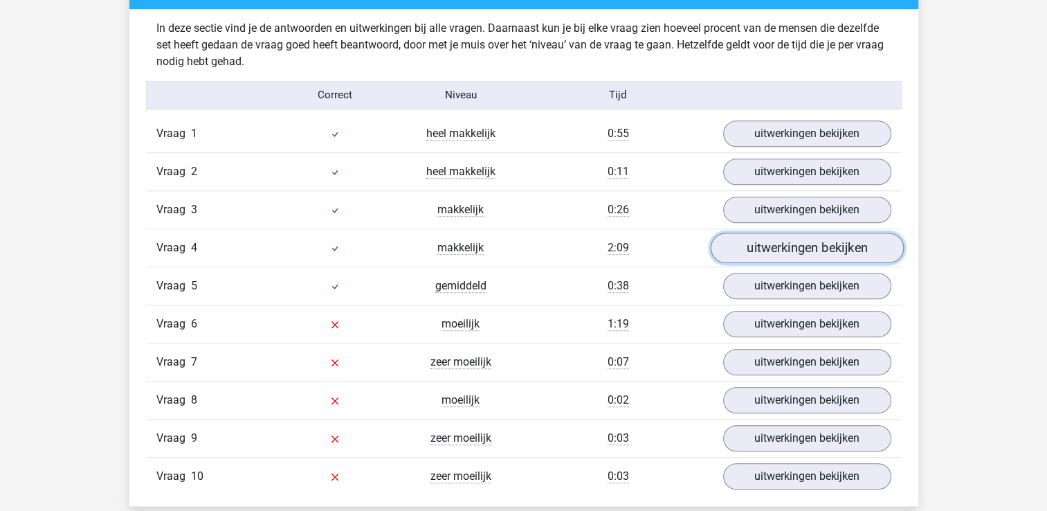
click at [844, 253] on link "uitwerkingen bekijken" at bounding box center [806, 248] width 193 height 30
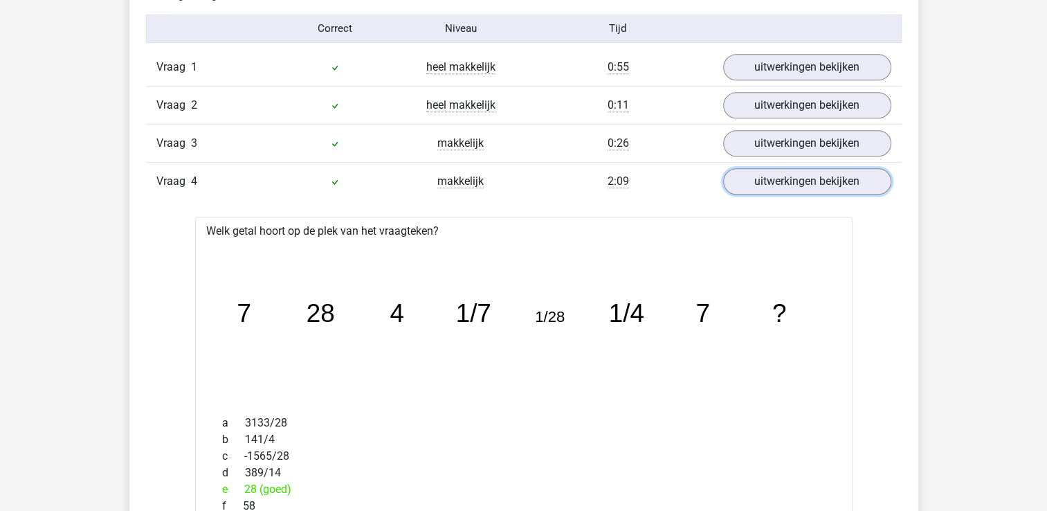
scroll to position [1155, 0]
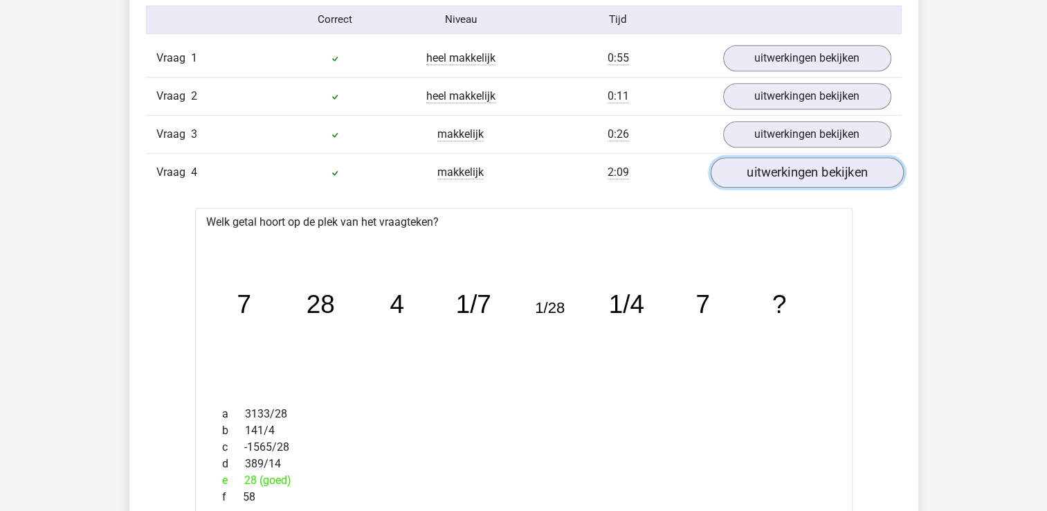
click at [803, 173] on link "uitwerkingen bekijken" at bounding box center [806, 172] width 193 height 30
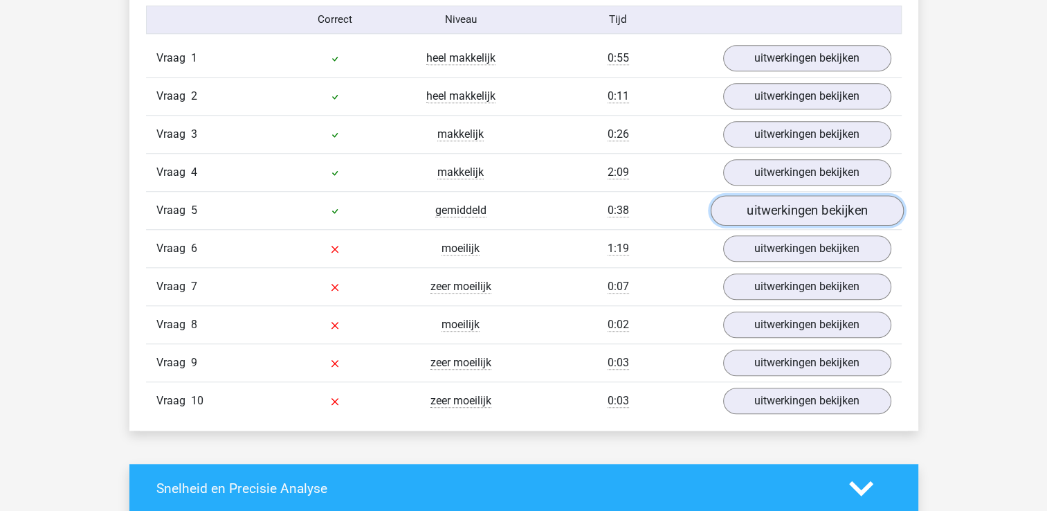
click at [804, 210] on link "uitwerkingen bekijken" at bounding box center [806, 210] width 193 height 30
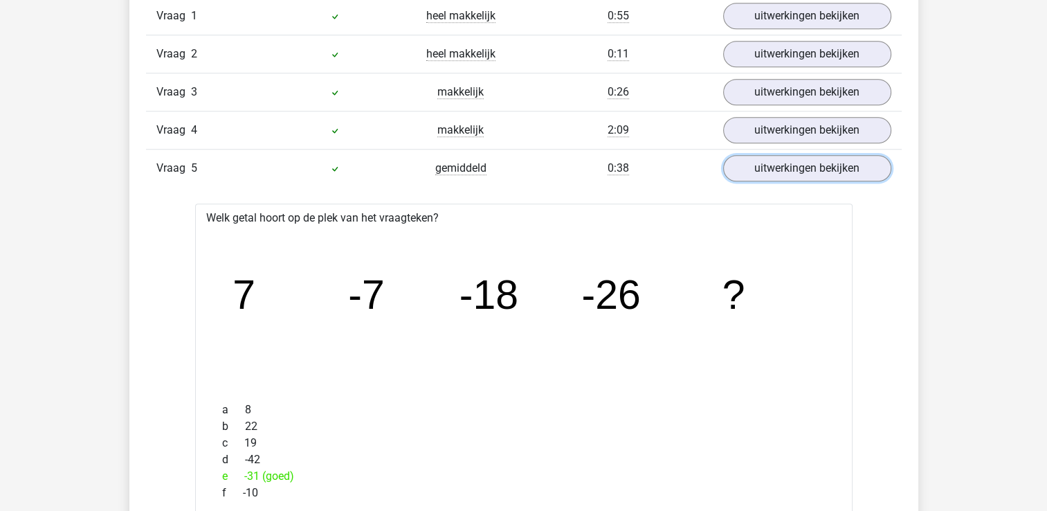
scroll to position [1090, 0]
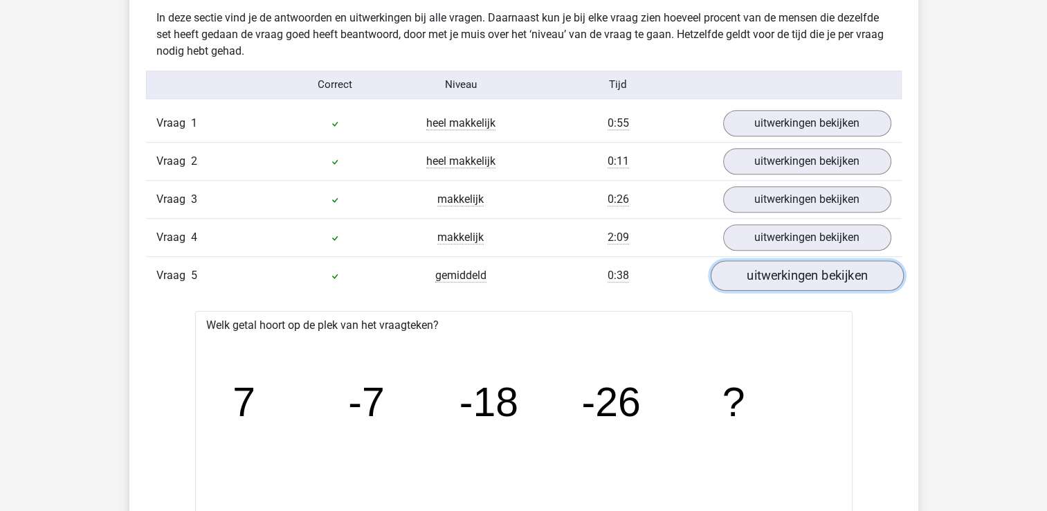
click at [845, 278] on link "uitwerkingen bekijken" at bounding box center [806, 275] width 193 height 30
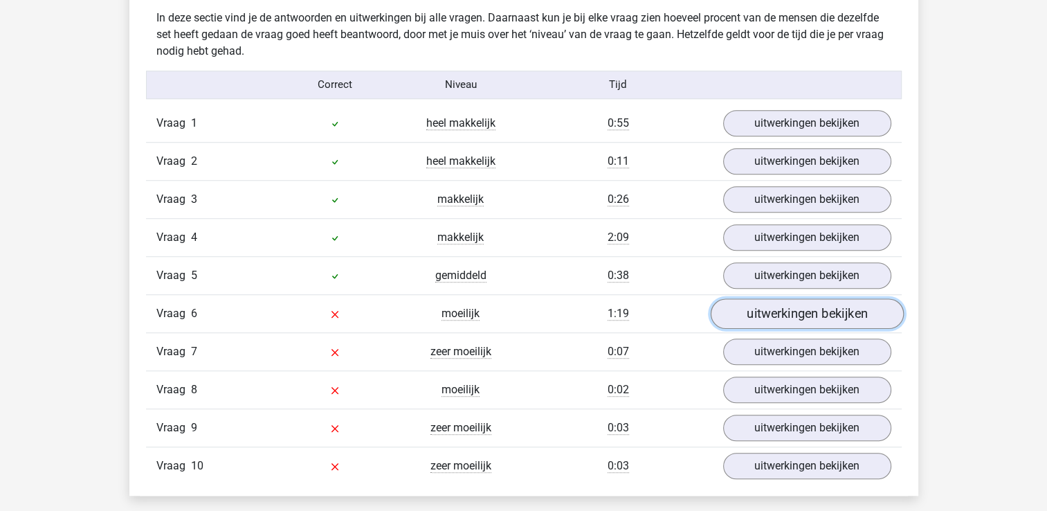
click at [767, 314] on link "uitwerkingen bekijken" at bounding box center [806, 313] width 193 height 30
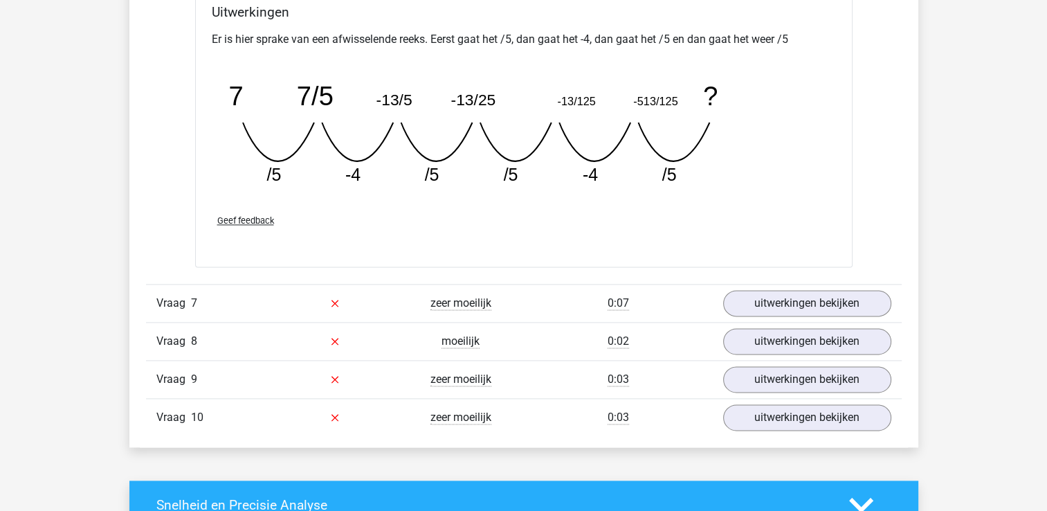
scroll to position [1755, 0]
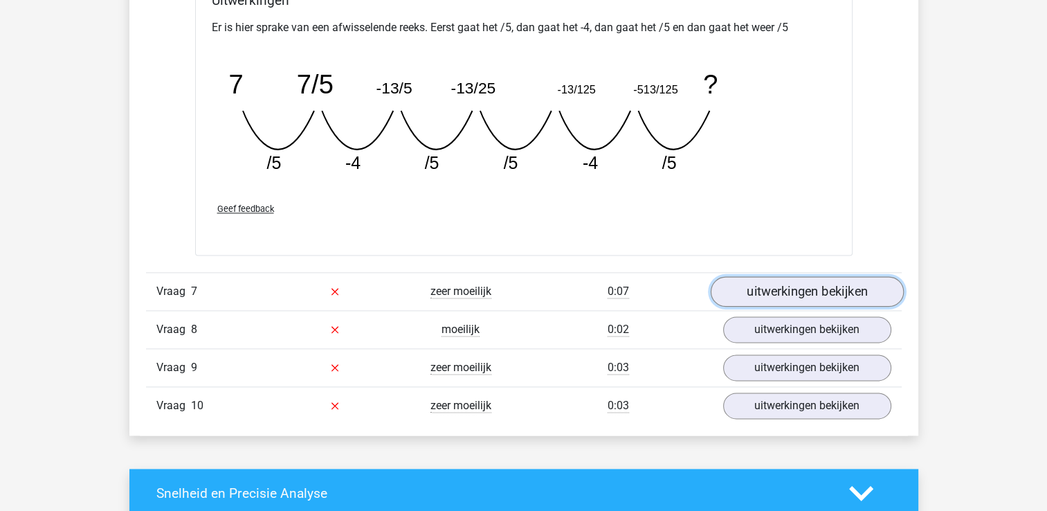
click at [804, 283] on link "uitwerkingen bekijken" at bounding box center [806, 291] width 193 height 30
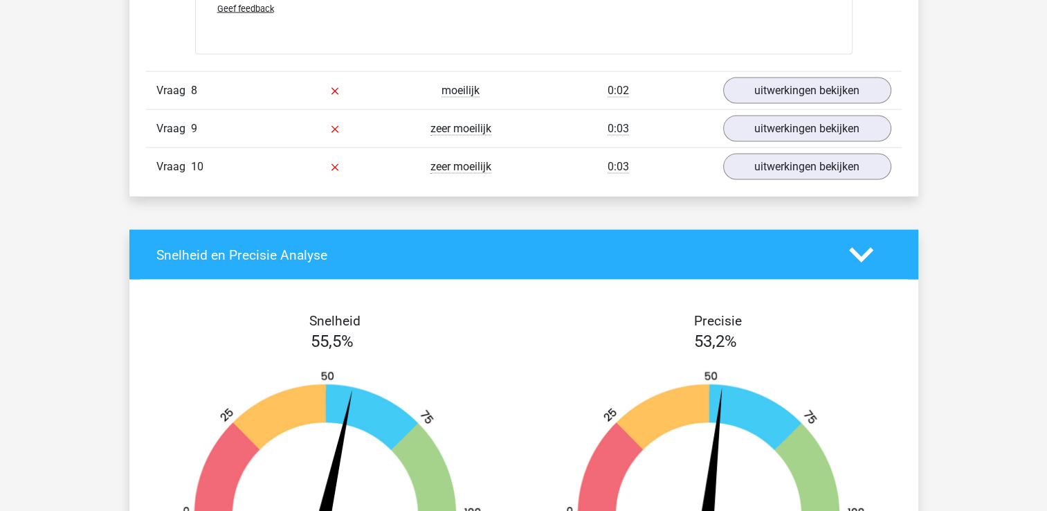
scroll to position [2858, 0]
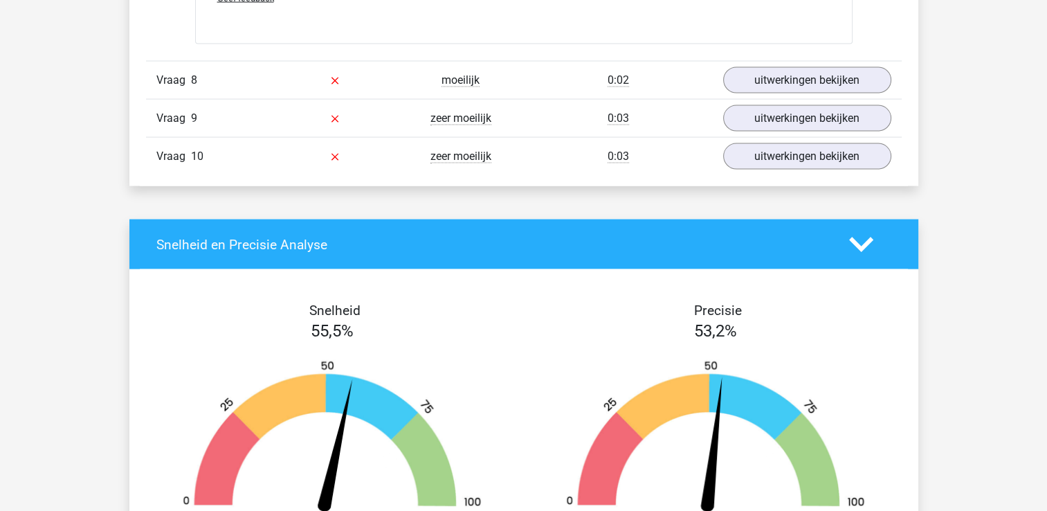
drag, startPoint x: 1038, startPoint y: 361, endPoint x: 1034, endPoint y: 411, distance: 50.7
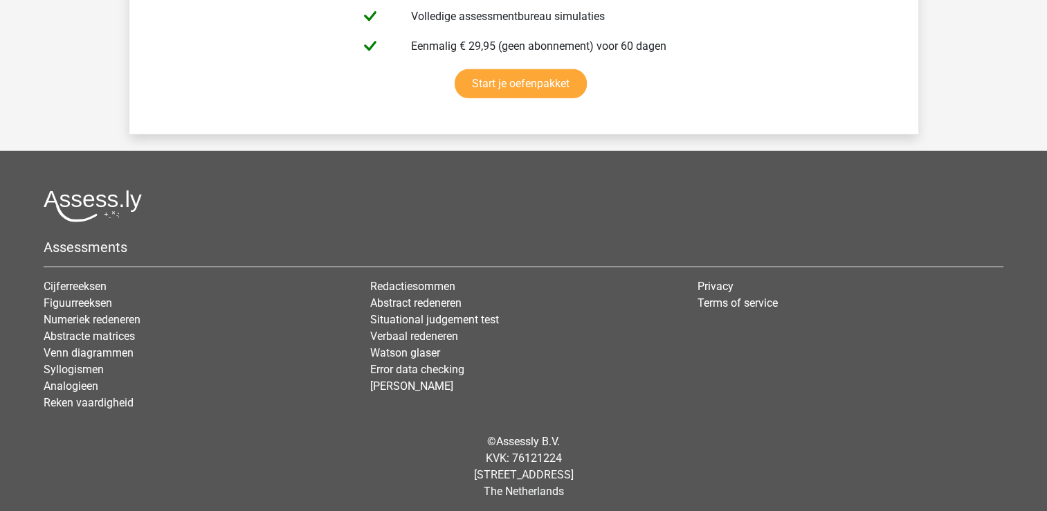
scroll to position [1939, 0]
